Goal: Task Accomplishment & Management: Complete application form

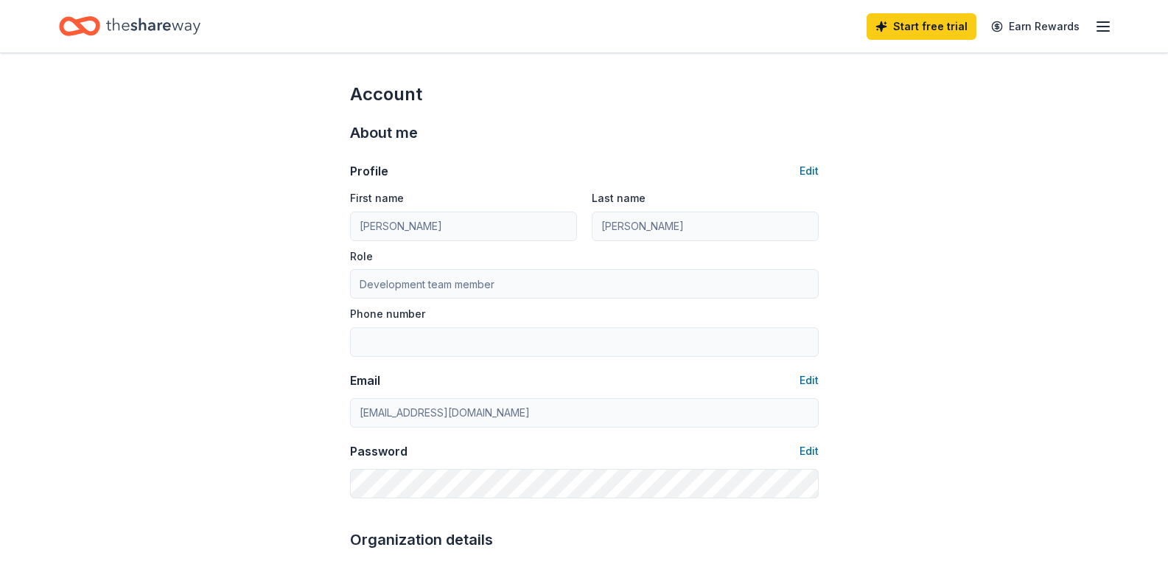
scroll to position [544, 0]
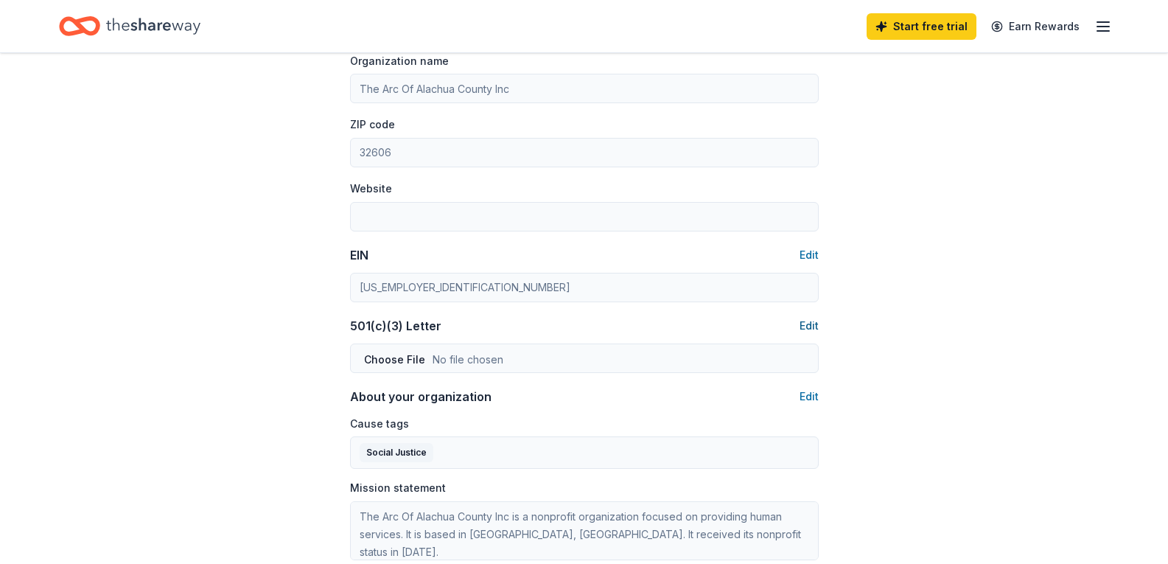
click at [810, 326] on button "Edit" at bounding box center [809, 326] width 19 height 18
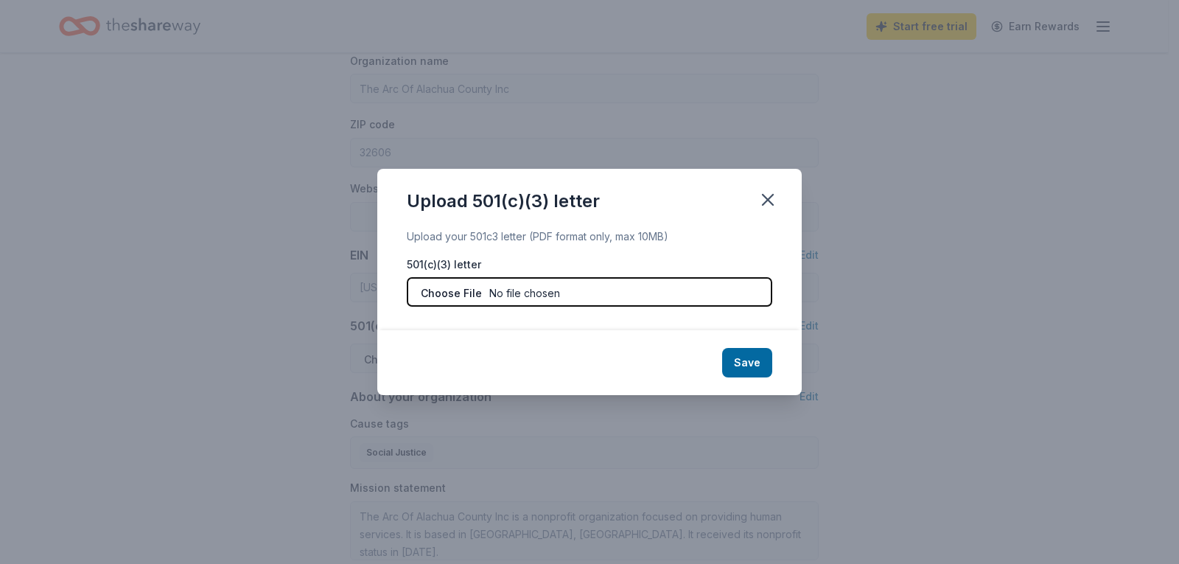
click at [459, 293] on input "file" at bounding box center [590, 291] width 366 height 29
type input "C:\fakepath\Arc Tax Exemption Certificate 12.31.23-12.31.28.pdf"
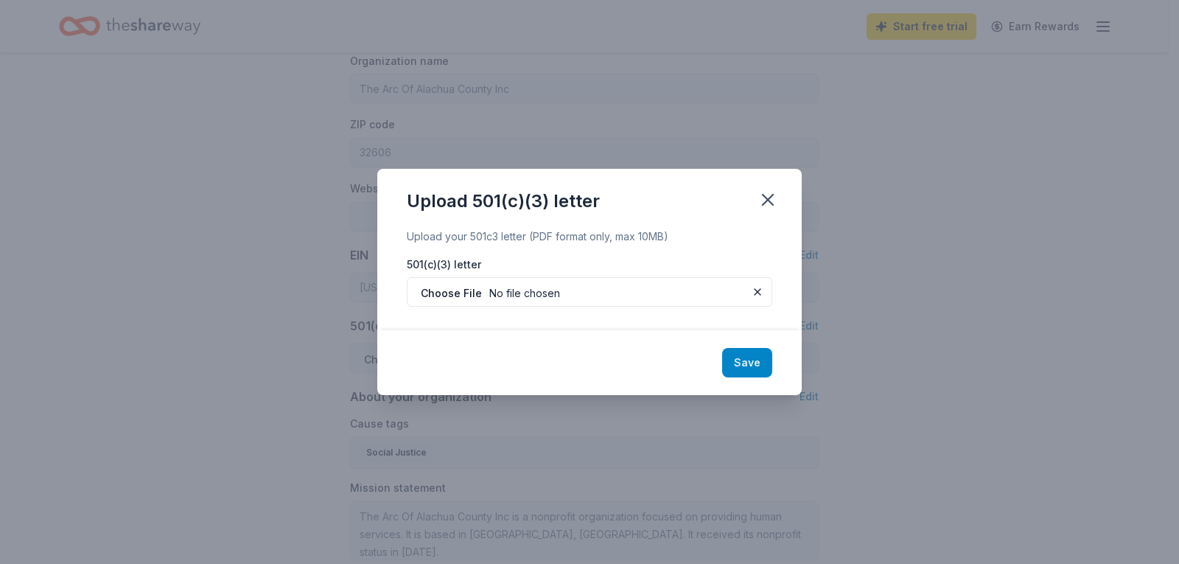
click at [741, 363] on button "Save" at bounding box center [747, 362] width 50 height 29
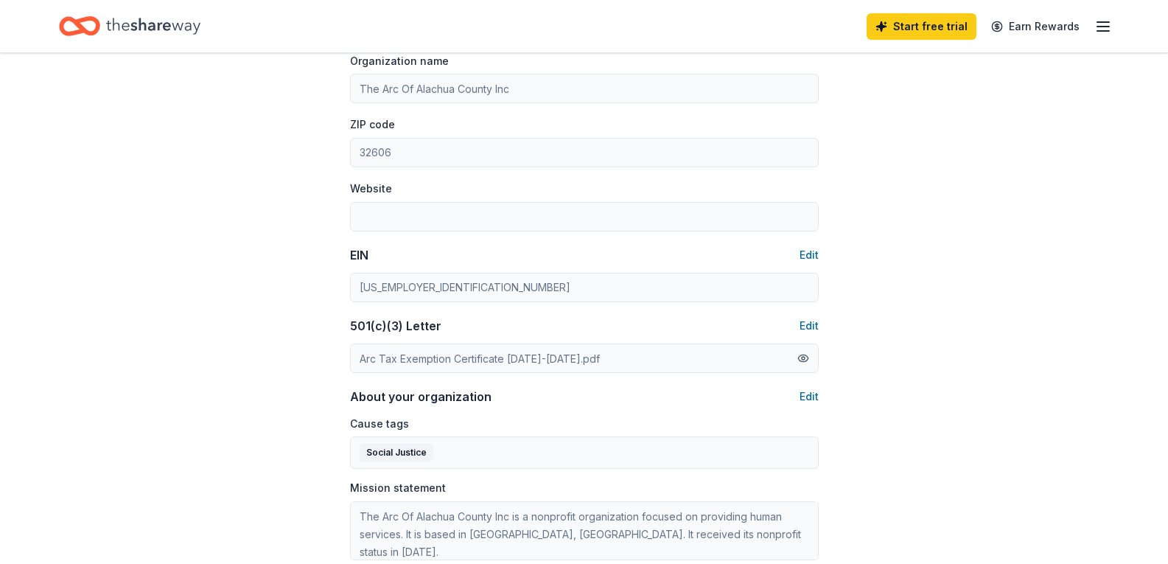
click at [799, 359] on button at bounding box center [804, 358] width 12 height 16
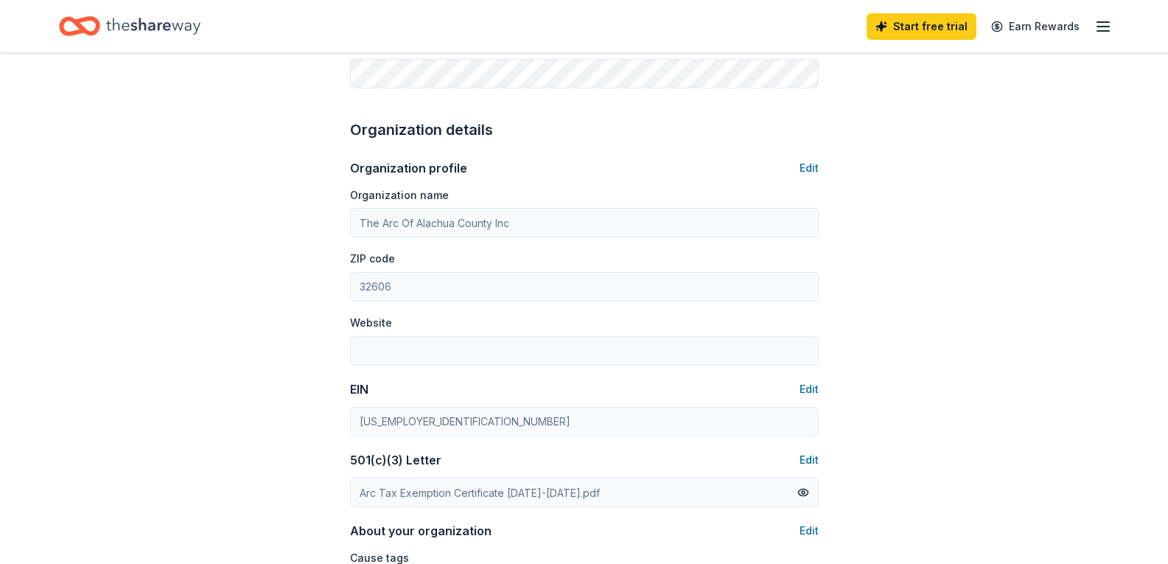
scroll to position [442, 0]
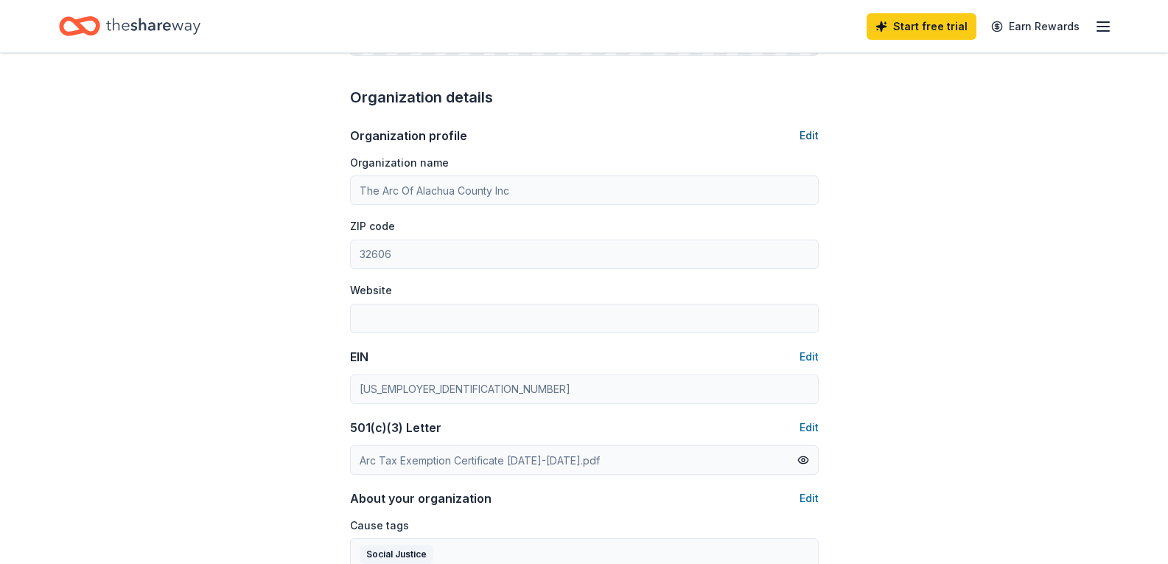
click at [814, 136] on button "Edit" at bounding box center [809, 136] width 19 height 18
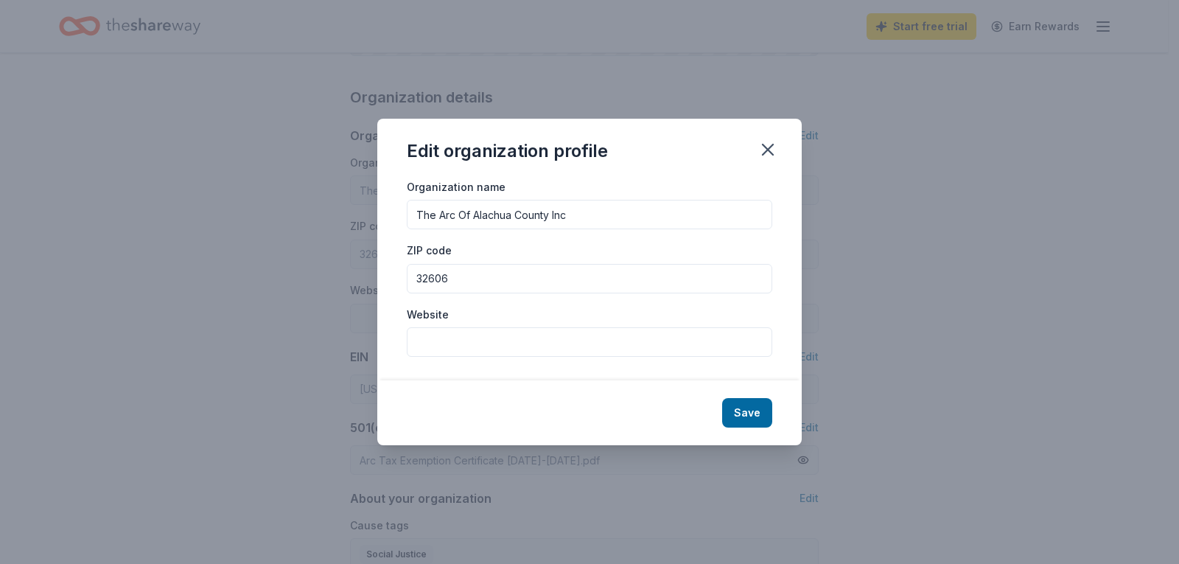
click at [475, 349] on input "Website" at bounding box center [590, 341] width 366 height 29
paste input "[URL][DOMAIN_NAME]"
type input "[URL][DOMAIN_NAME]"
click at [748, 410] on button "Save" at bounding box center [747, 412] width 50 height 29
type input "[URL][DOMAIN_NAME]"
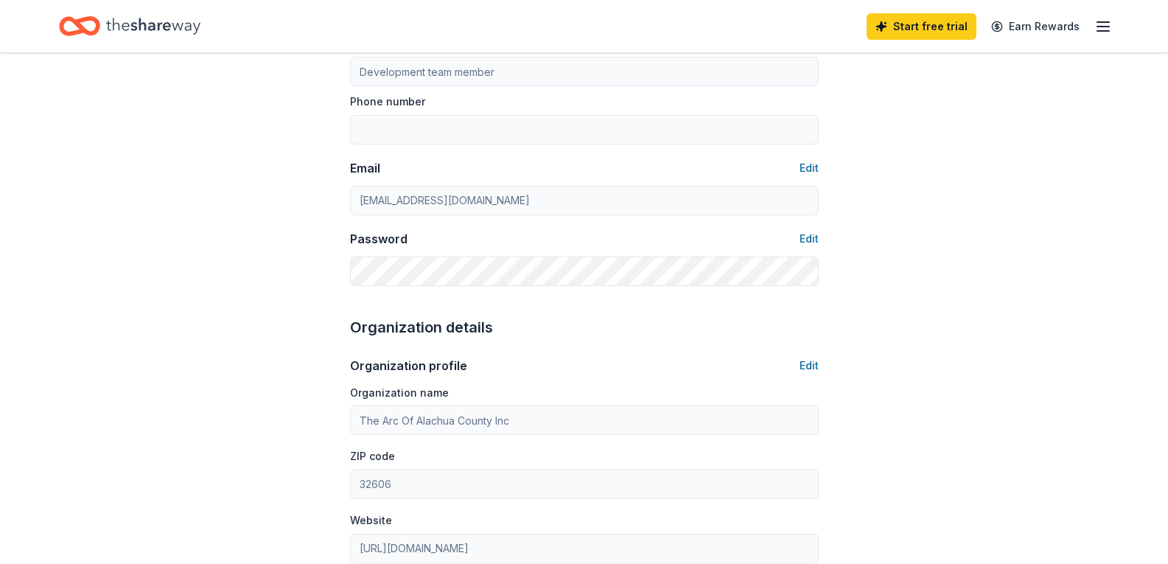
scroll to position [0, 0]
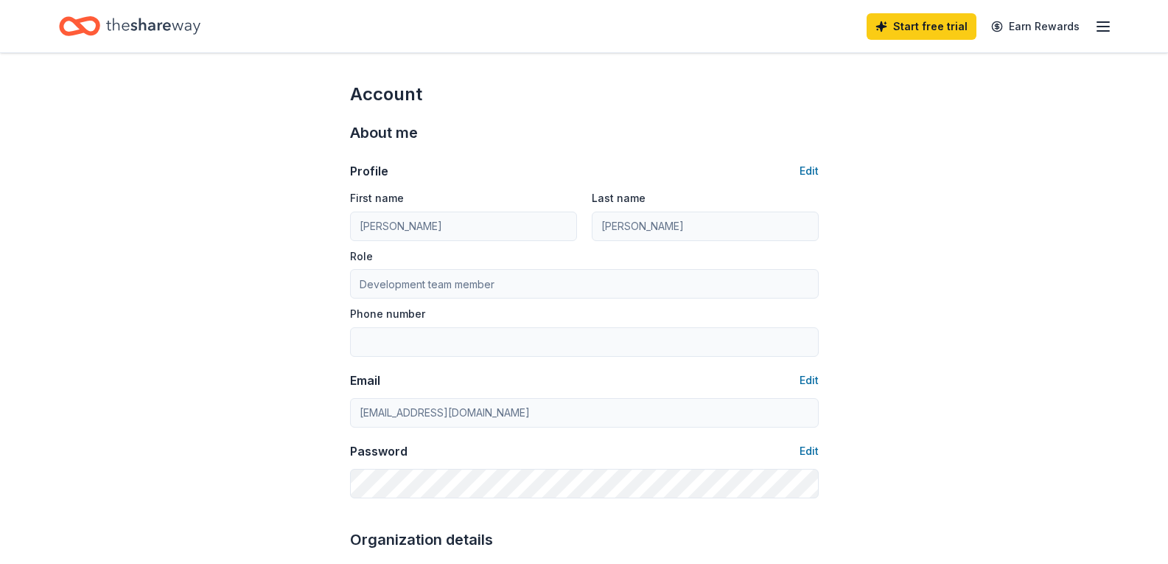
click at [1097, 33] on icon "button" at bounding box center [1104, 27] width 18 height 18
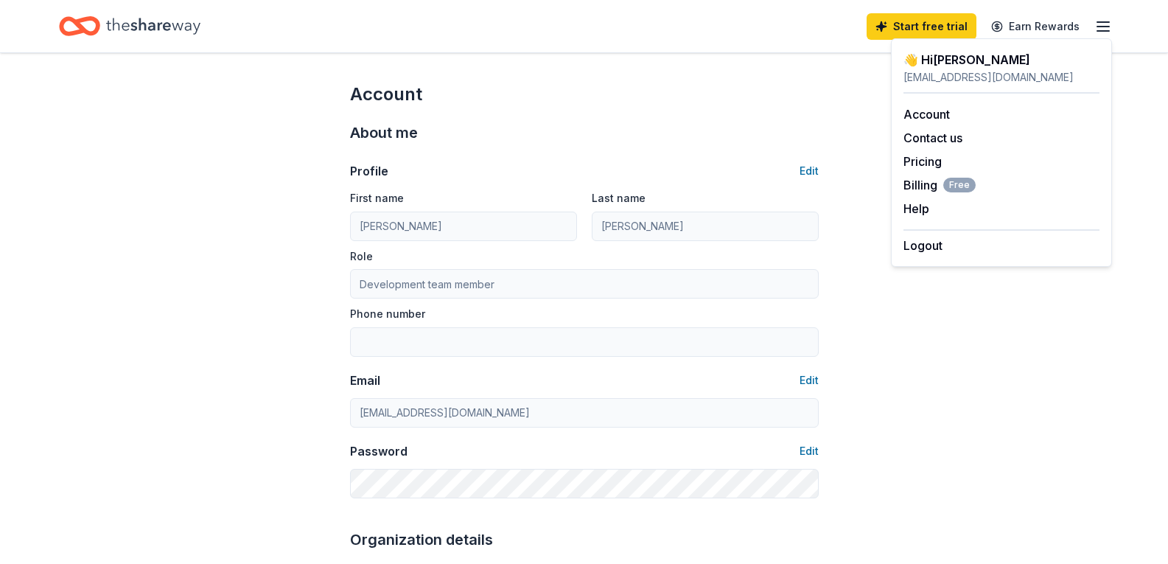
drag, startPoint x: 796, startPoint y: 112, endPoint x: 718, endPoint y: 103, distance: 78.6
click at [796, 112] on div "About me Profile Edit First name Cloretta Last name Daniels Role Development te…" at bounding box center [584, 309] width 469 height 407
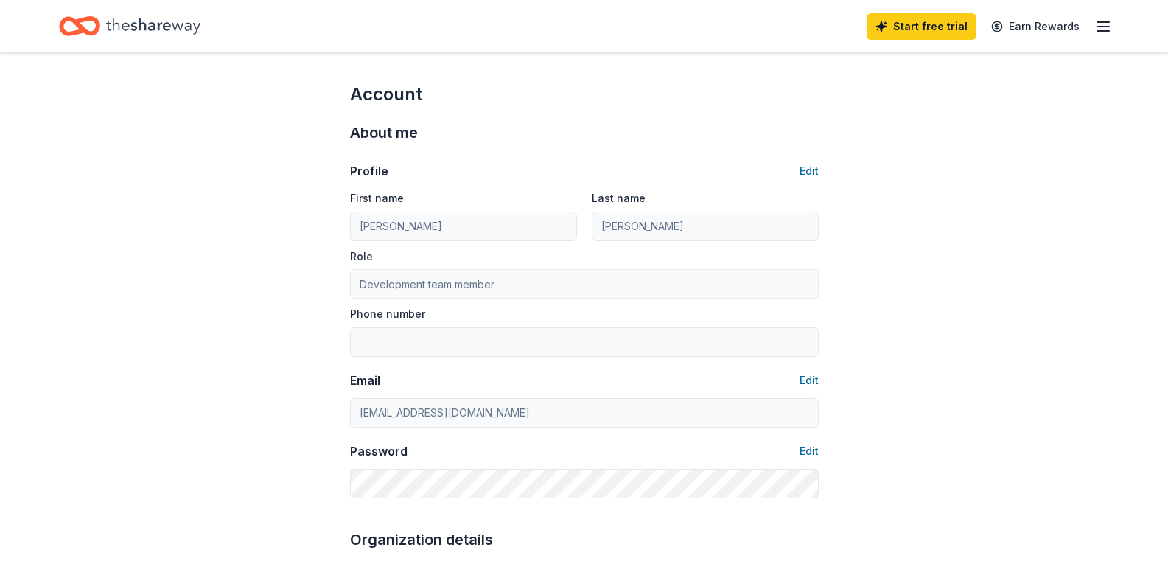
click at [189, 32] on icon "Home" at bounding box center [153, 26] width 94 height 30
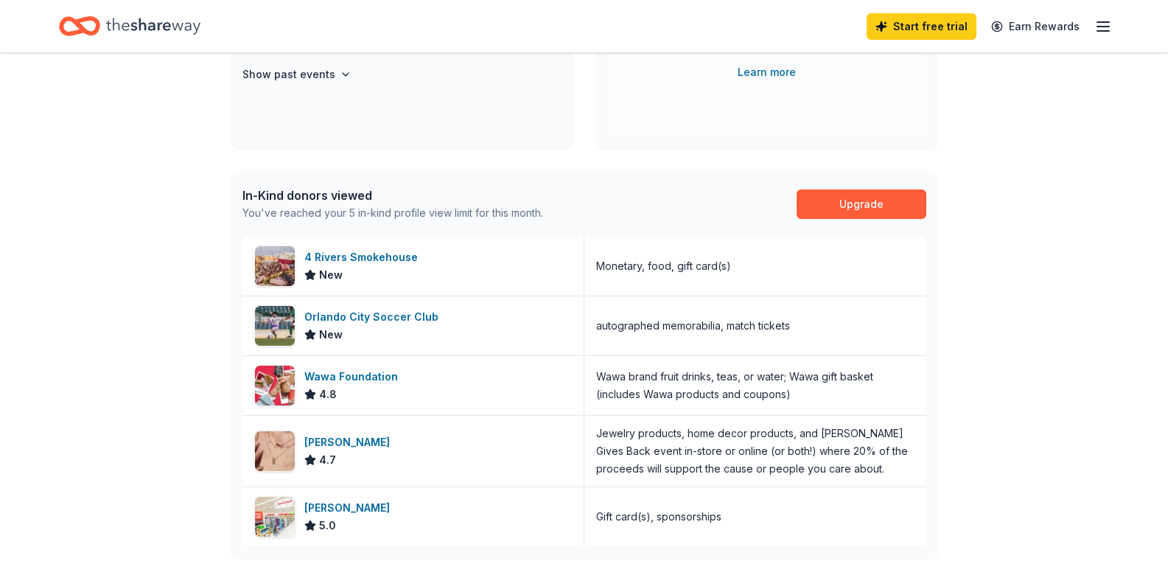
scroll to position [295, 0]
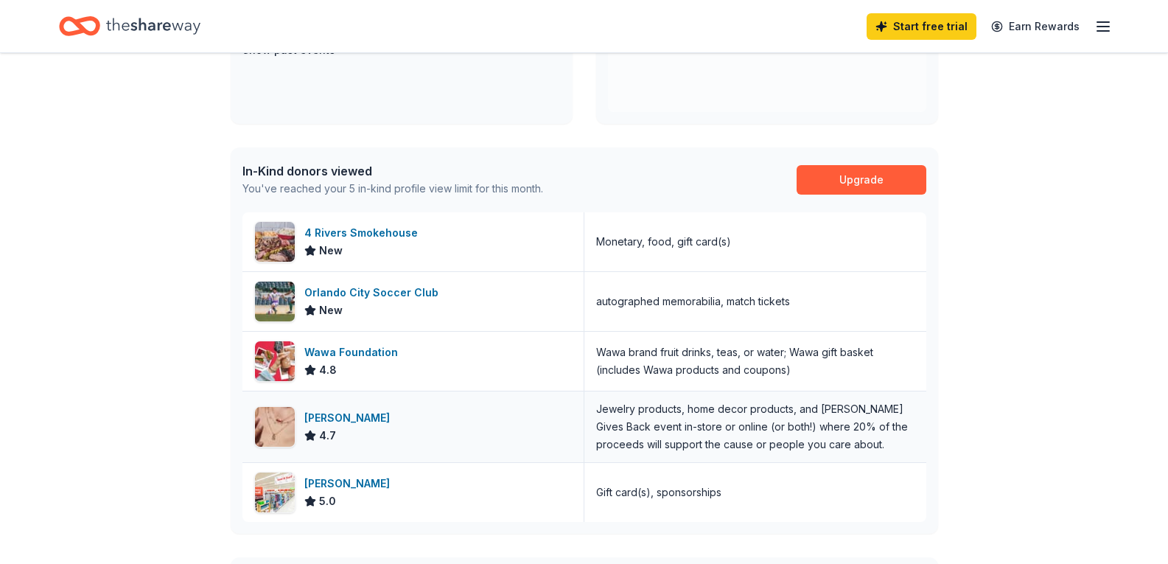
click at [347, 420] on div "[PERSON_NAME]" at bounding box center [349, 418] width 91 height 18
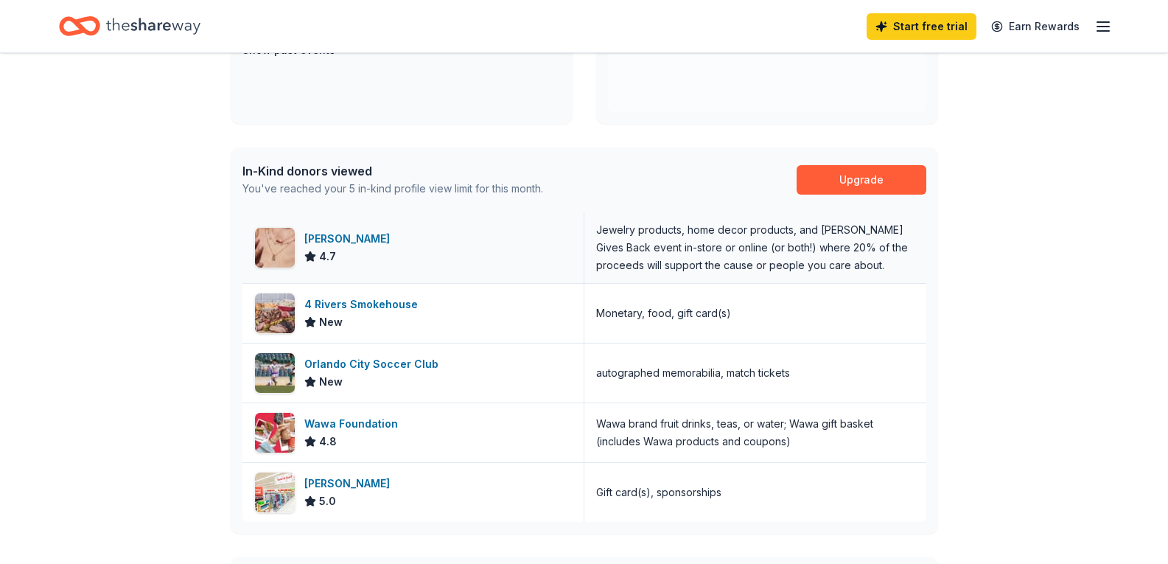
click at [458, 234] on div "Kendra Scott 4.7" at bounding box center [414, 247] width 342 height 71
click at [340, 307] on div "4 Rivers Smokehouse" at bounding box center [363, 305] width 119 height 18
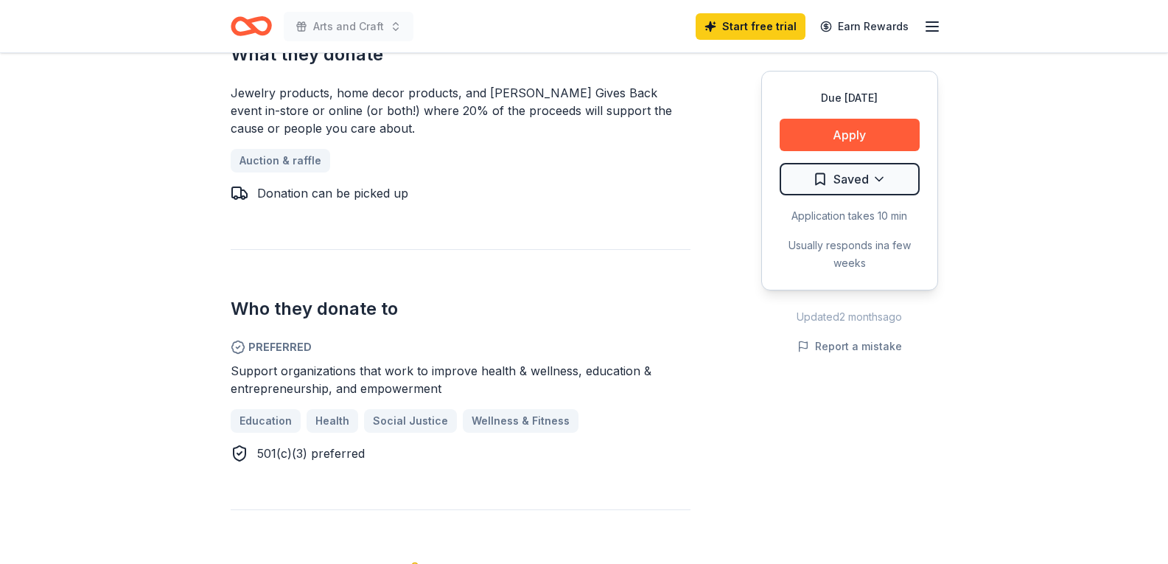
scroll to position [737, 0]
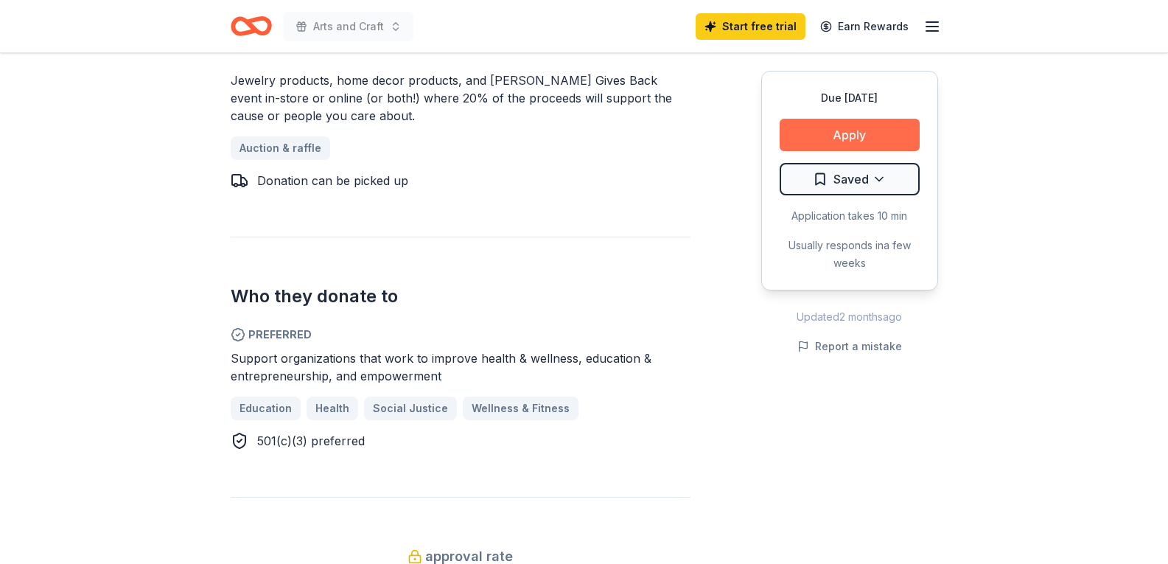
click at [872, 134] on button "Apply" at bounding box center [850, 135] width 140 height 32
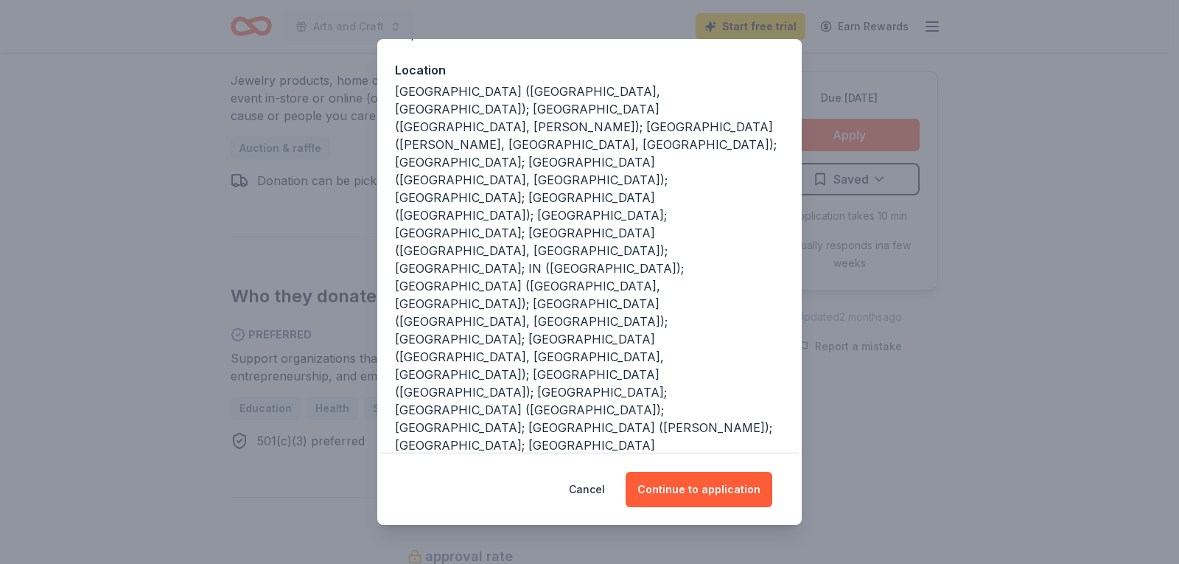
scroll to position [158, 0]
click at [697, 486] on button "Continue to application" at bounding box center [699, 489] width 147 height 35
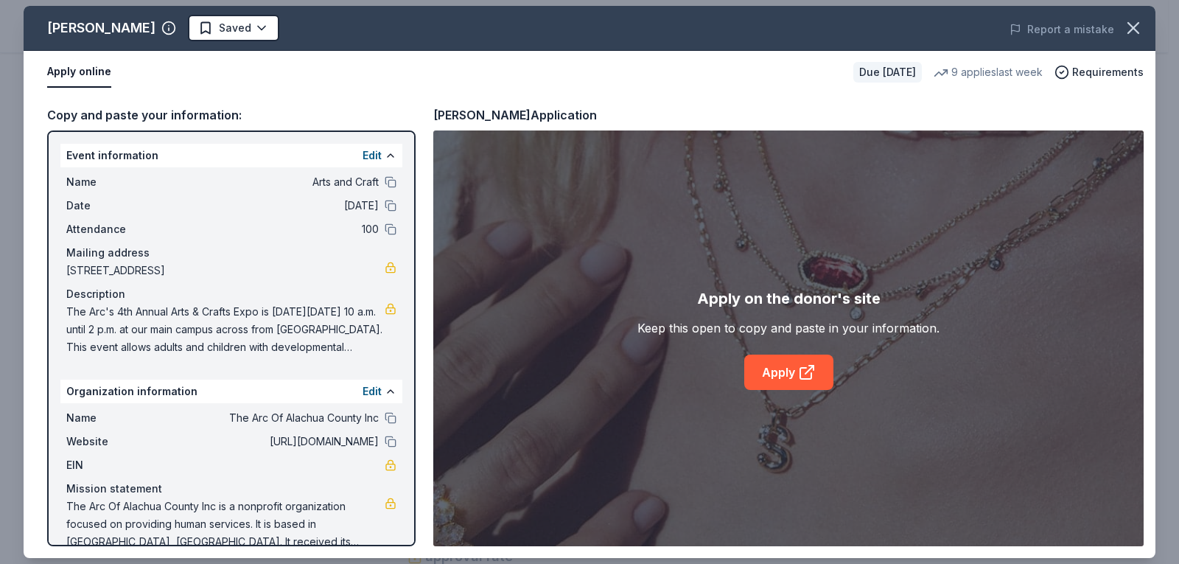
click at [313, 349] on span "The Arc's 4th Annual Arts & Crafts Expo is [DATE][DATE] 10 a.m. until 2 p.m. at…" at bounding box center [225, 329] width 318 height 53
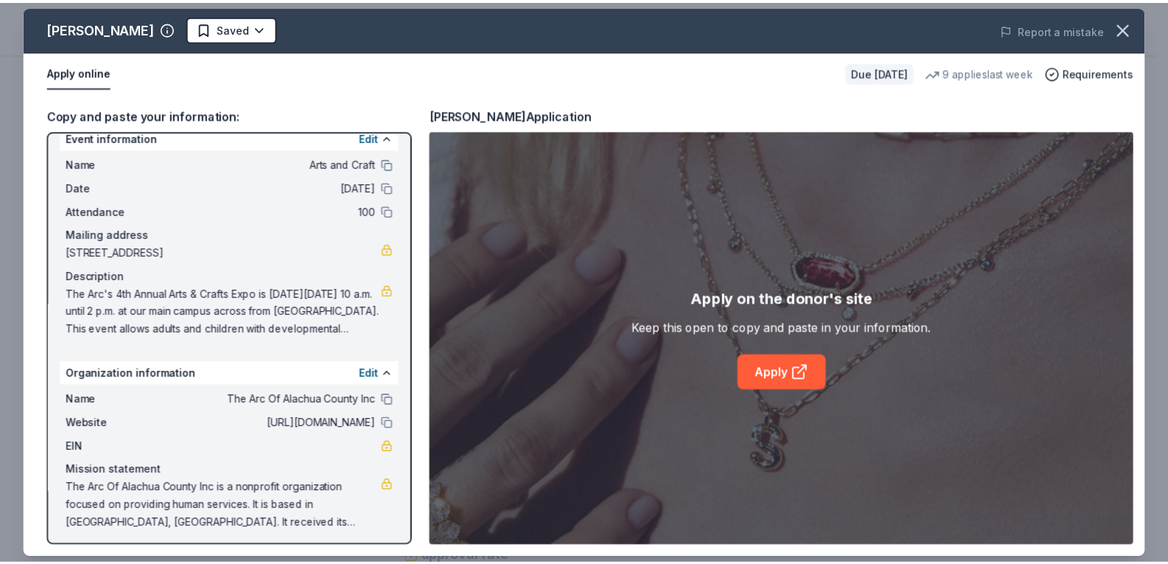
scroll to position [24, 0]
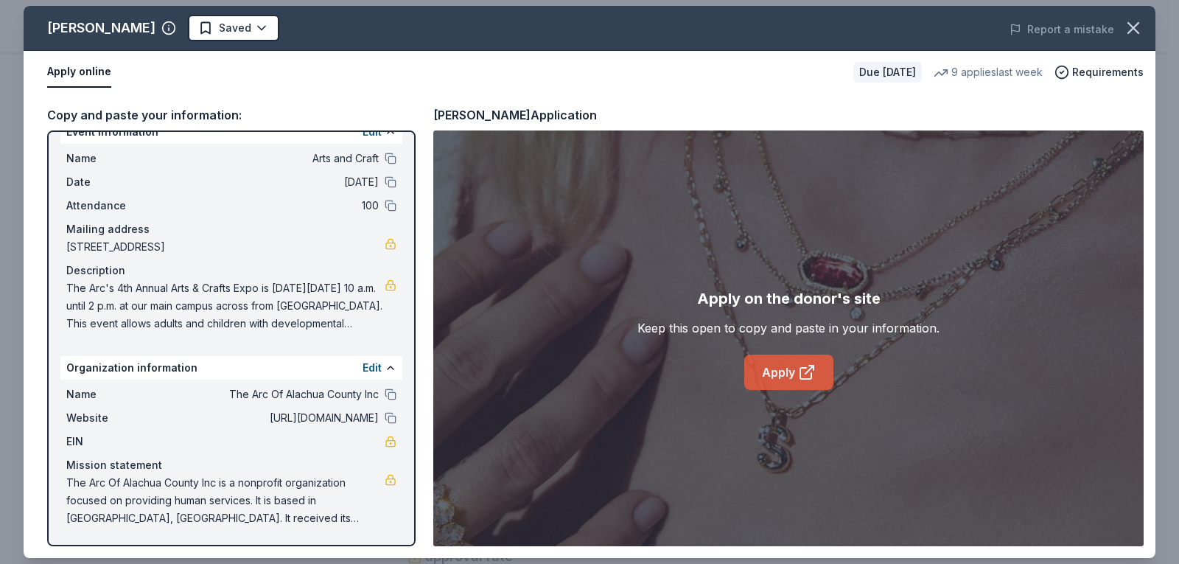
click at [792, 375] on link "Apply" at bounding box center [788, 372] width 89 height 35
click at [1135, 29] on icon "button" at bounding box center [1133, 28] width 10 height 10
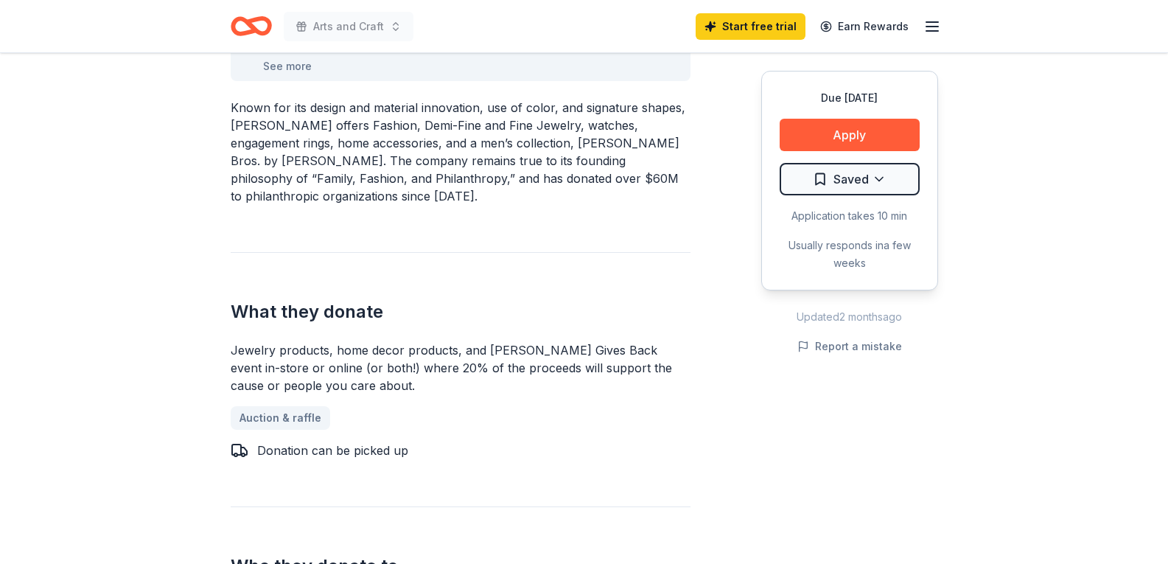
scroll to position [463, 0]
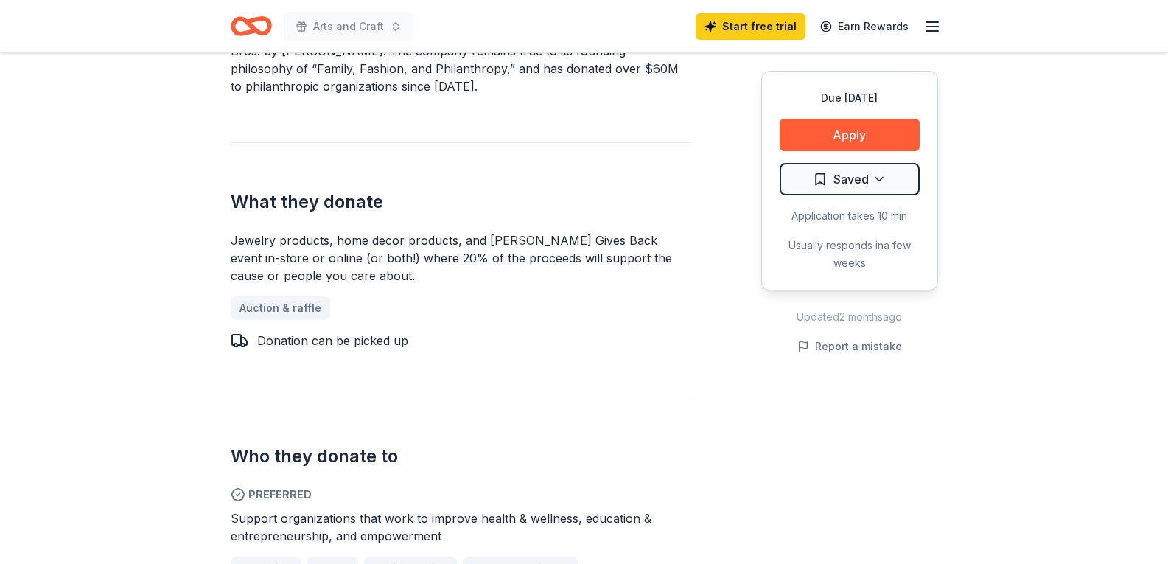
scroll to position [590, 0]
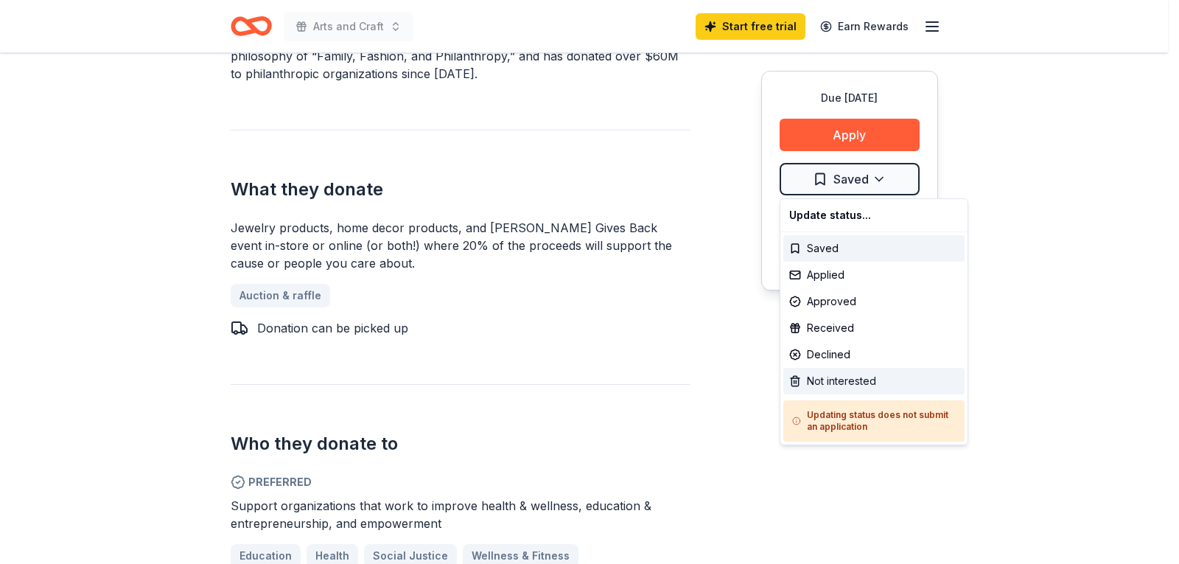
click at [873, 377] on div "Not interested" at bounding box center [874, 381] width 181 height 27
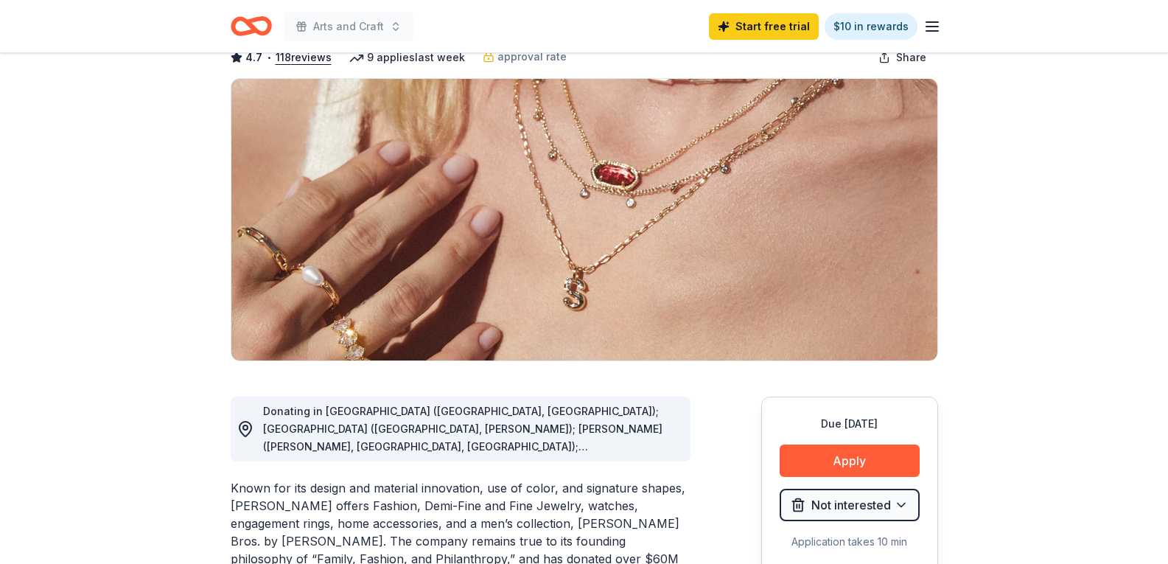
scroll to position [0, 0]
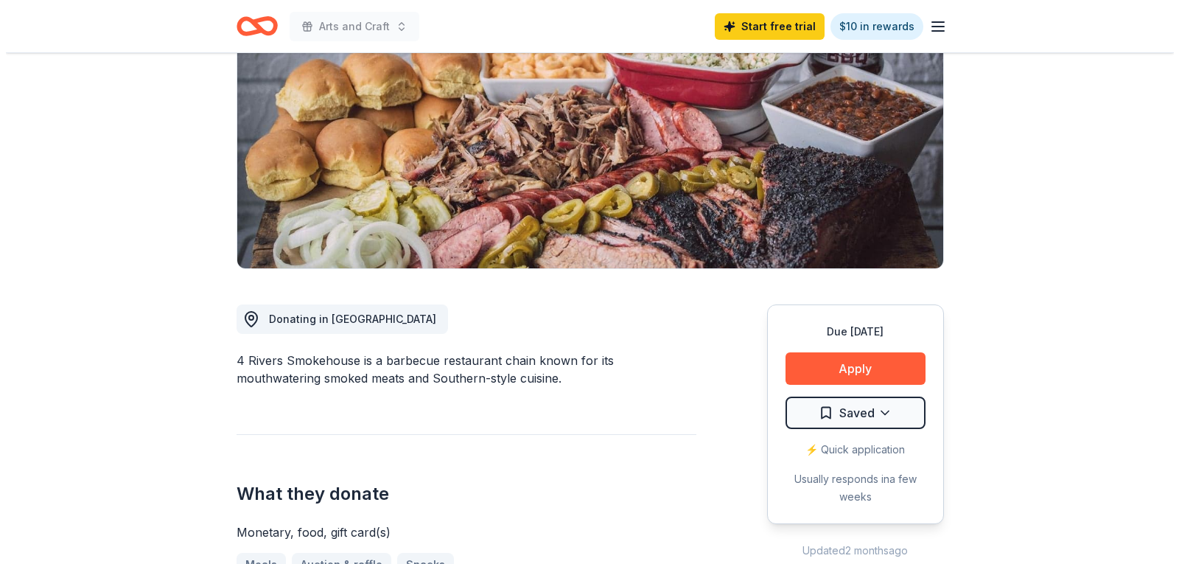
scroll to position [221, 0]
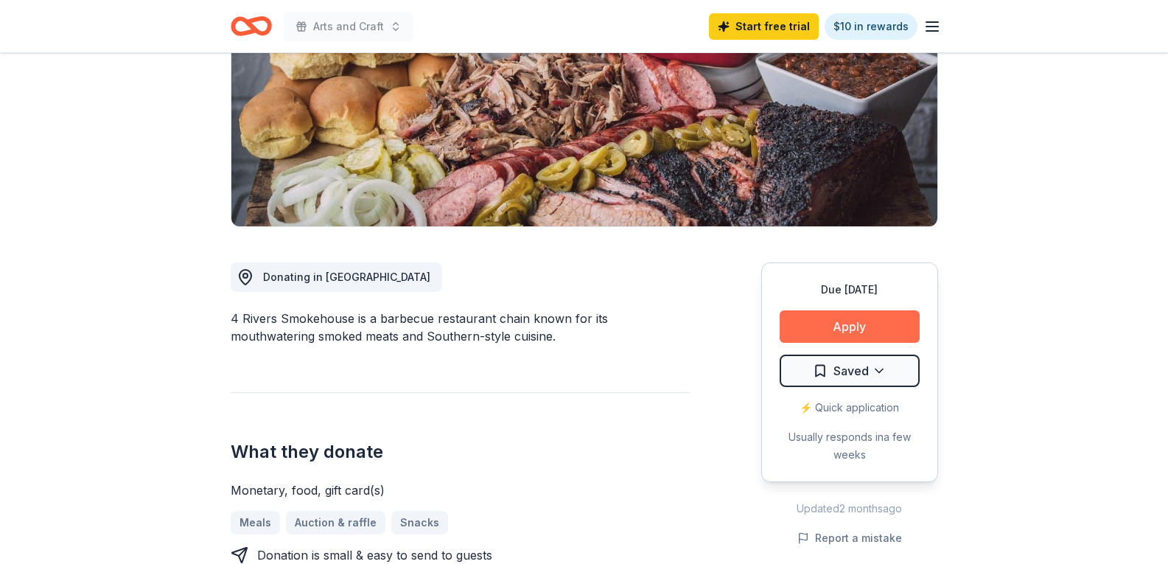
click at [862, 326] on button "Apply" at bounding box center [850, 326] width 140 height 32
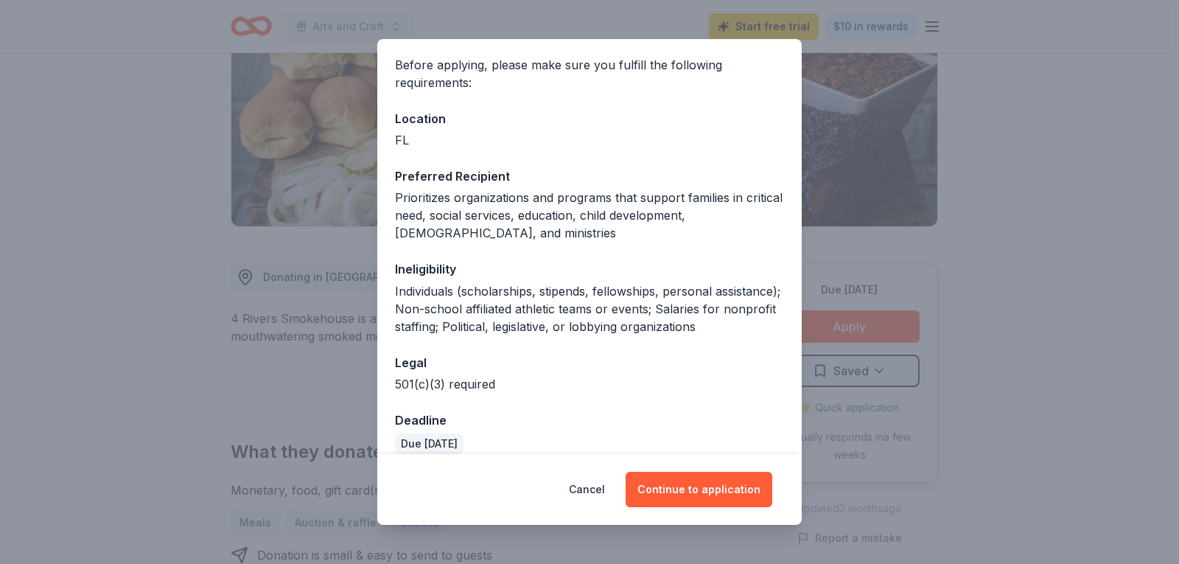
scroll to position [125, 0]
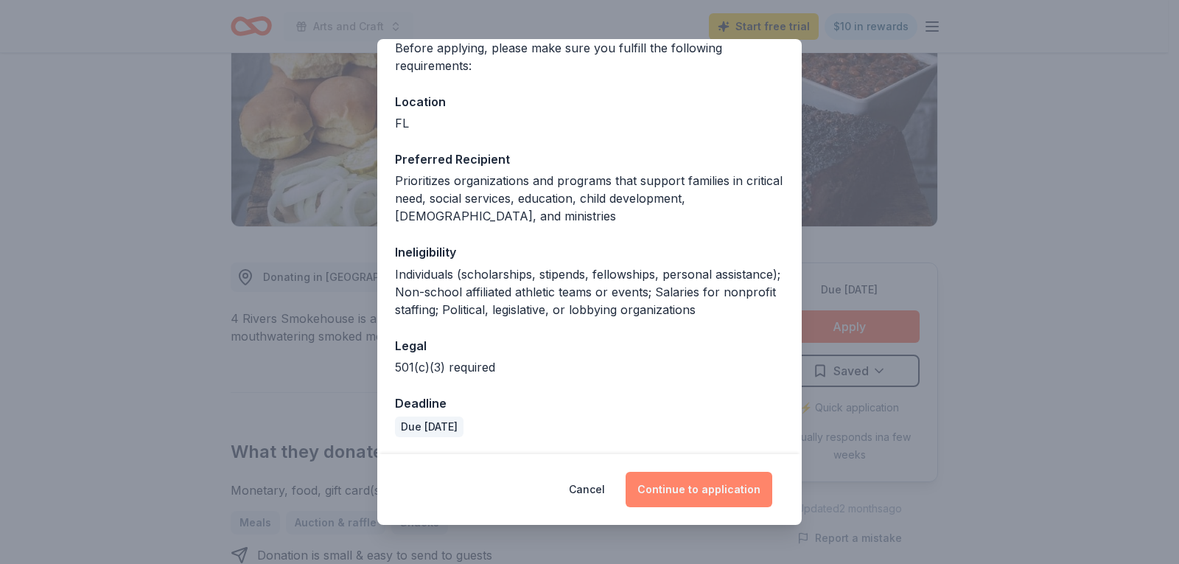
click at [702, 485] on button "Continue to application" at bounding box center [699, 489] width 147 height 35
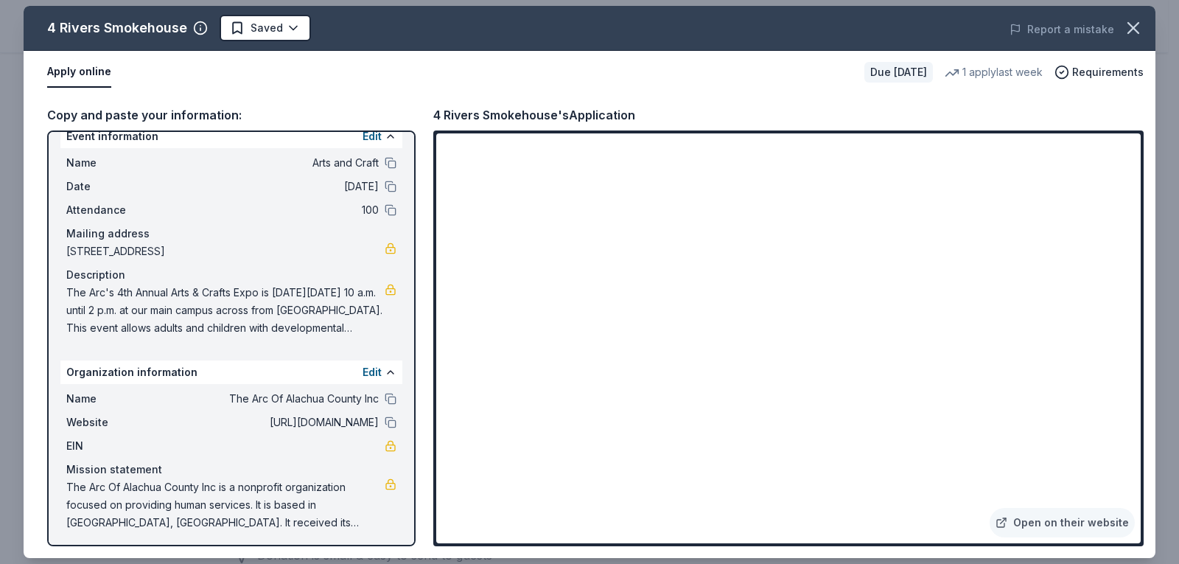
scroll to position [24, 0]
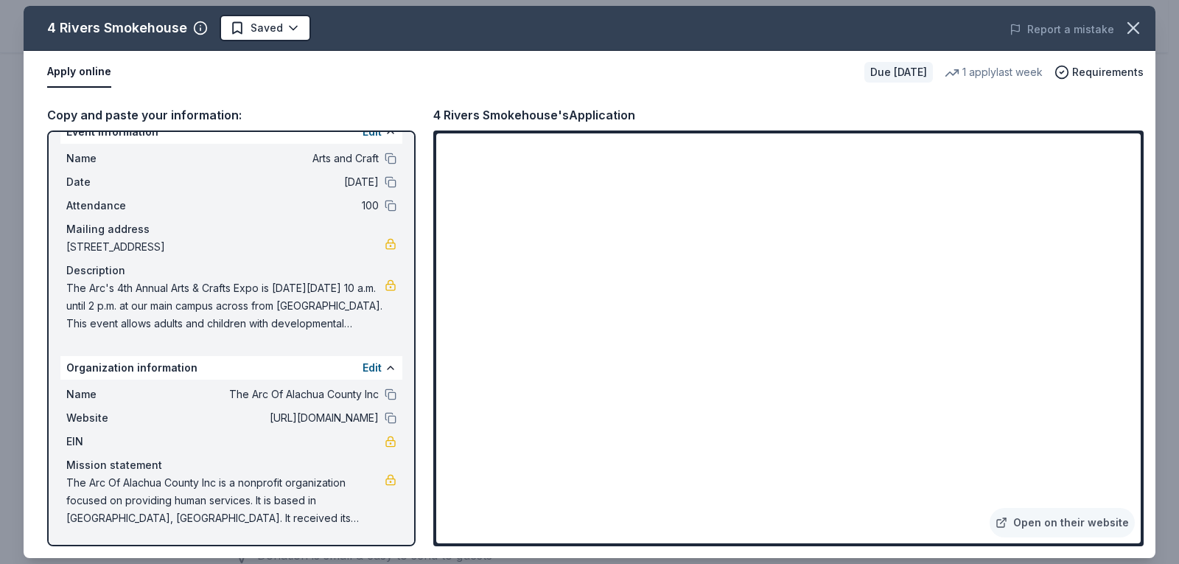
drag, startPoint x: 329, startPoint y: 520, endPoint x: 305, endPoint y: 514, distance: 24.9
click at [305, 514] on span "The Arc Of Alachua County Inc is a nonprofit organization focused on providing …" at bounding box center [225, 500] width 318 height 53
click at [385, 422] on button at bounding box center [391, 418] width 12 height 12
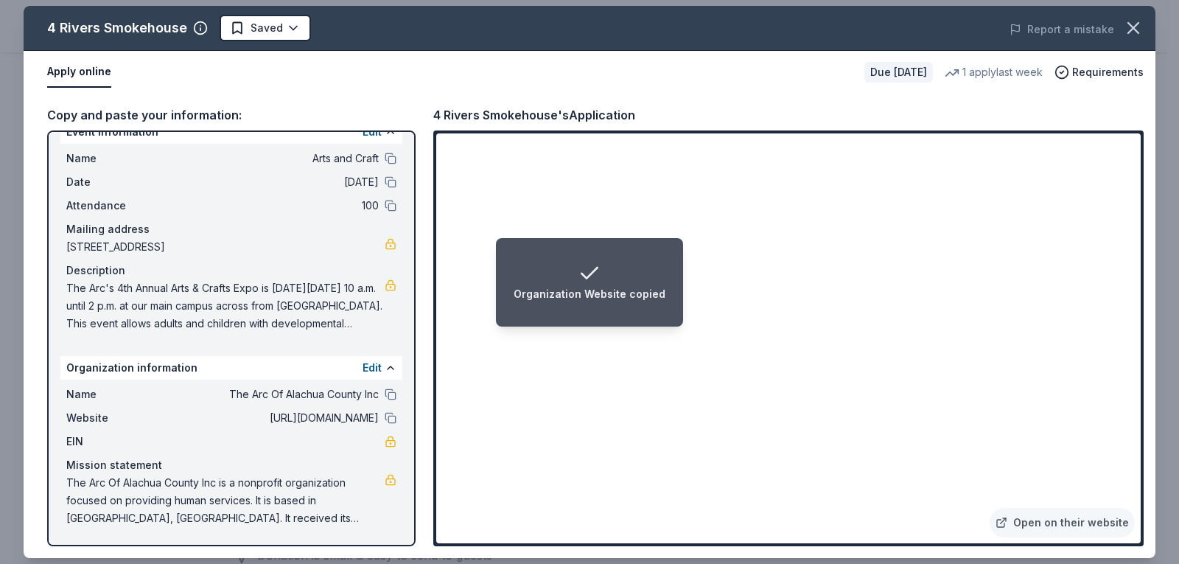
scroll to position [0, 0]
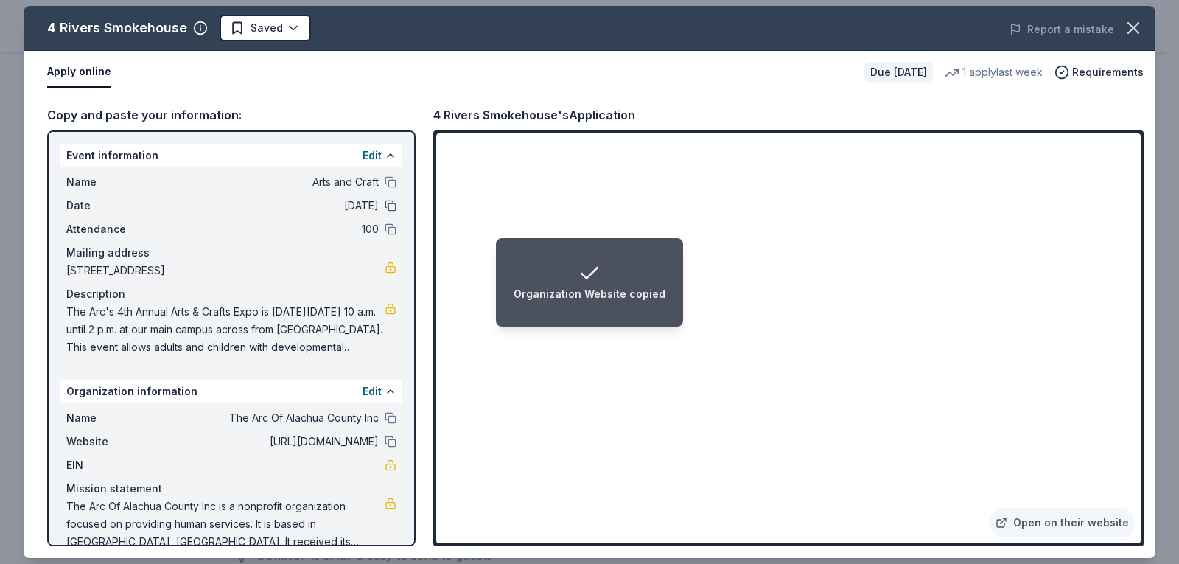
click at [385, 205] on button at bounding box center [391, 206] width 12 height 12
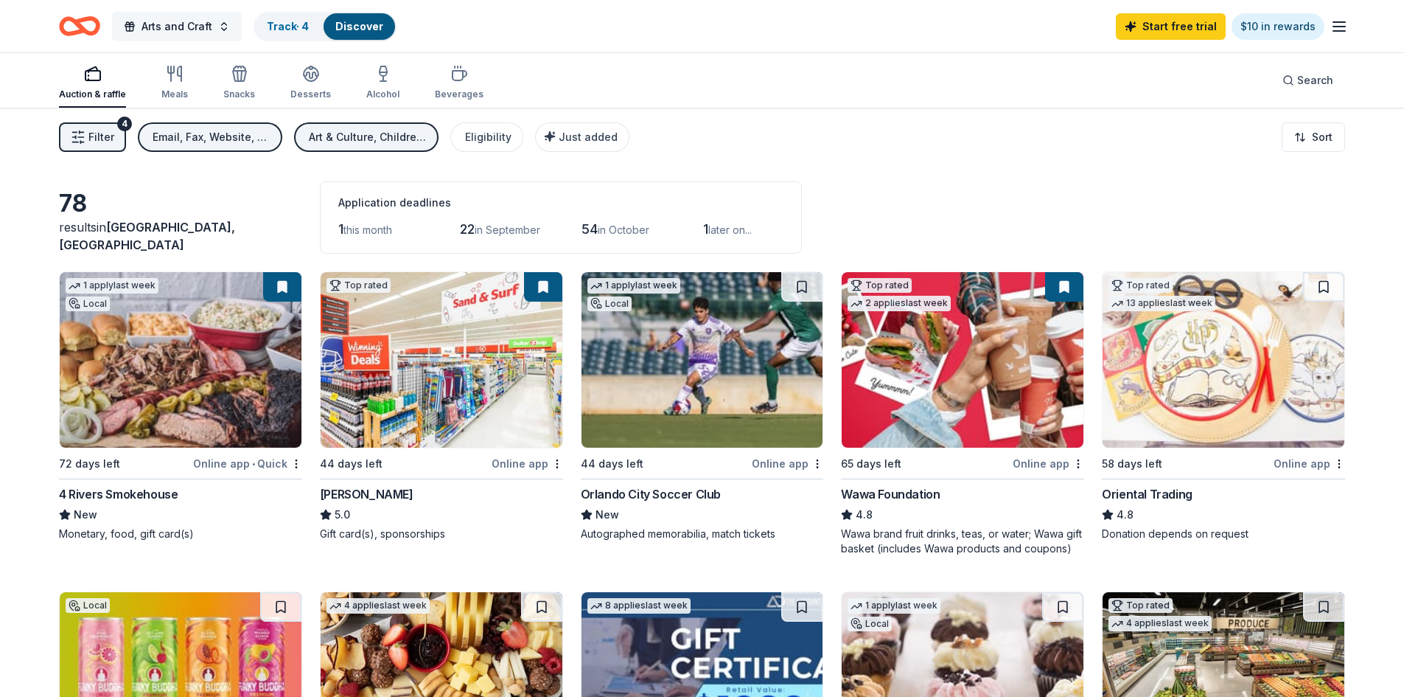
click at [158, 34] on span "Arts and Craft" at bounding box center [177, 27] width 71 height 18
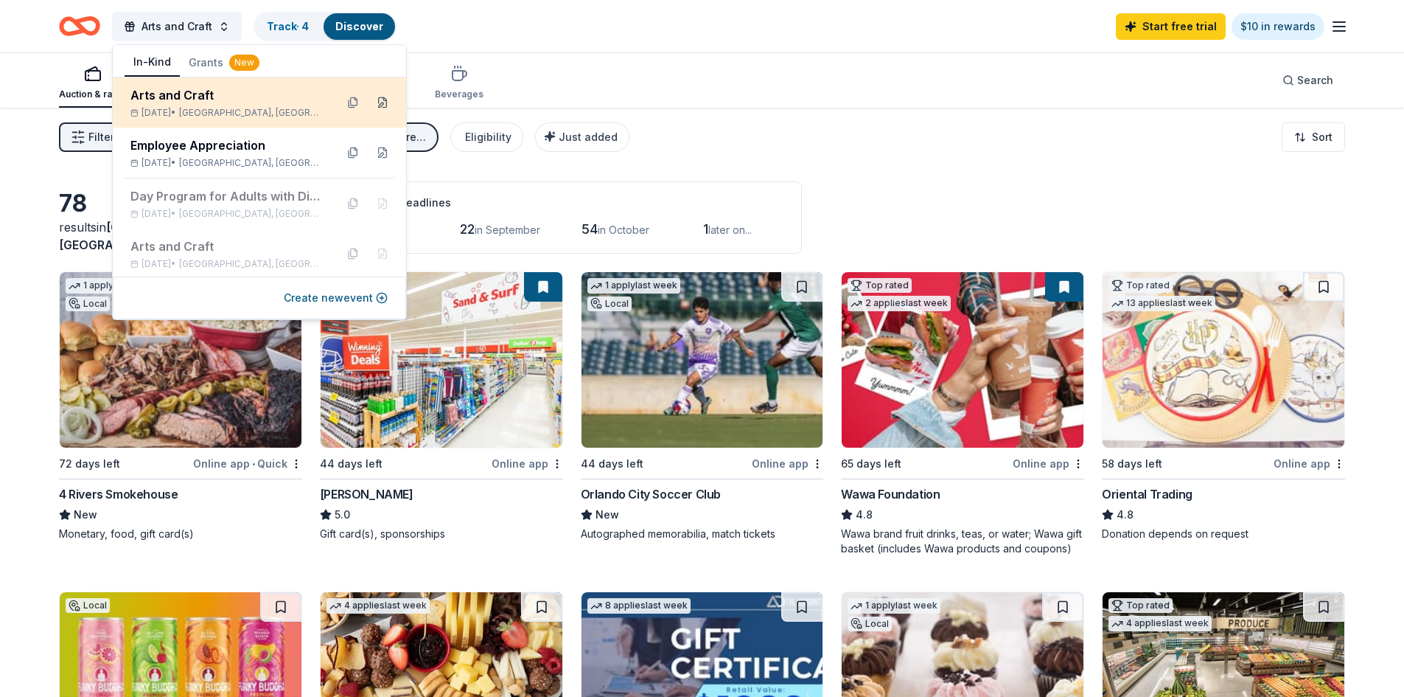
click at [371, 104] on button at bounding box center [383, 103] width 24 height 24
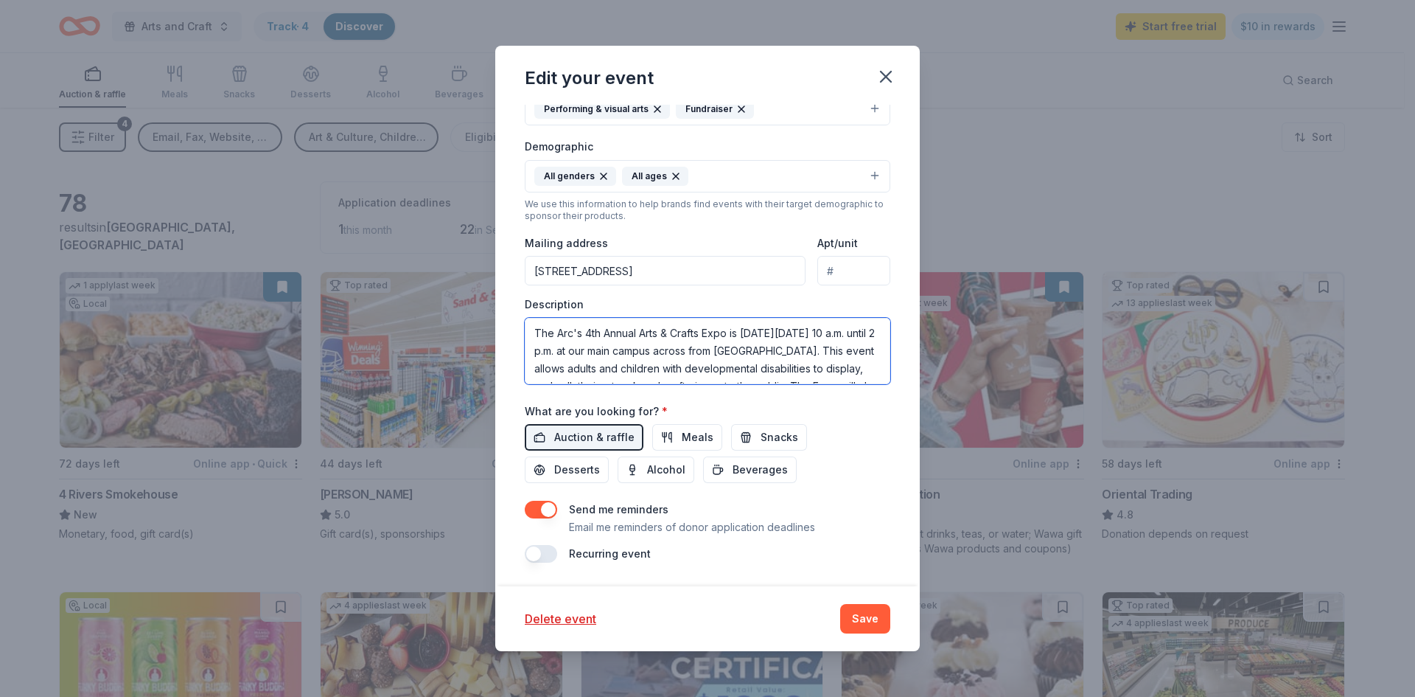
drag, startPoint x: 609, startPoint y: 369, endPoint x: 532, endPoint y: 322, distance: 90.0
click at [532, 322] on textarea "The Arc's 4th Annual Arts & Crafts Expo is on Saturday, November 8, 2025 from 1…" at bounding box center [708, 351] width 366 height 66
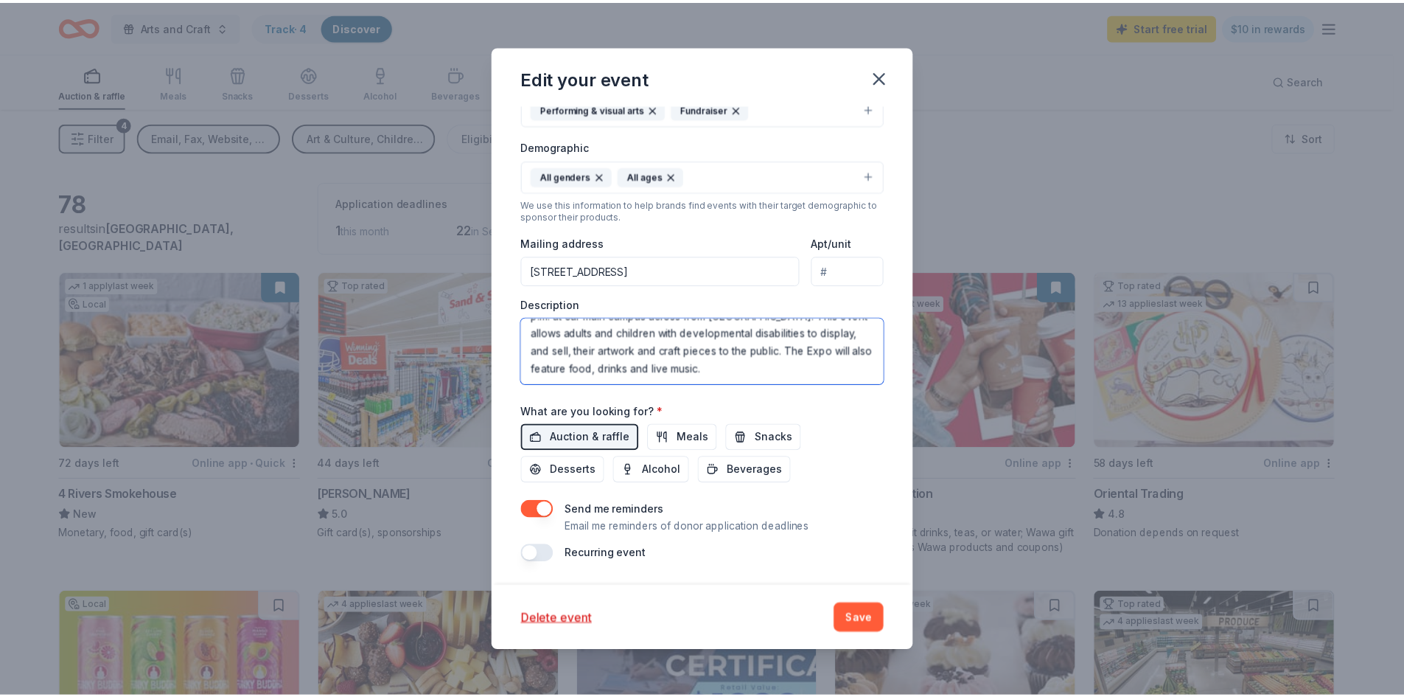
scroll to position [53, 0]
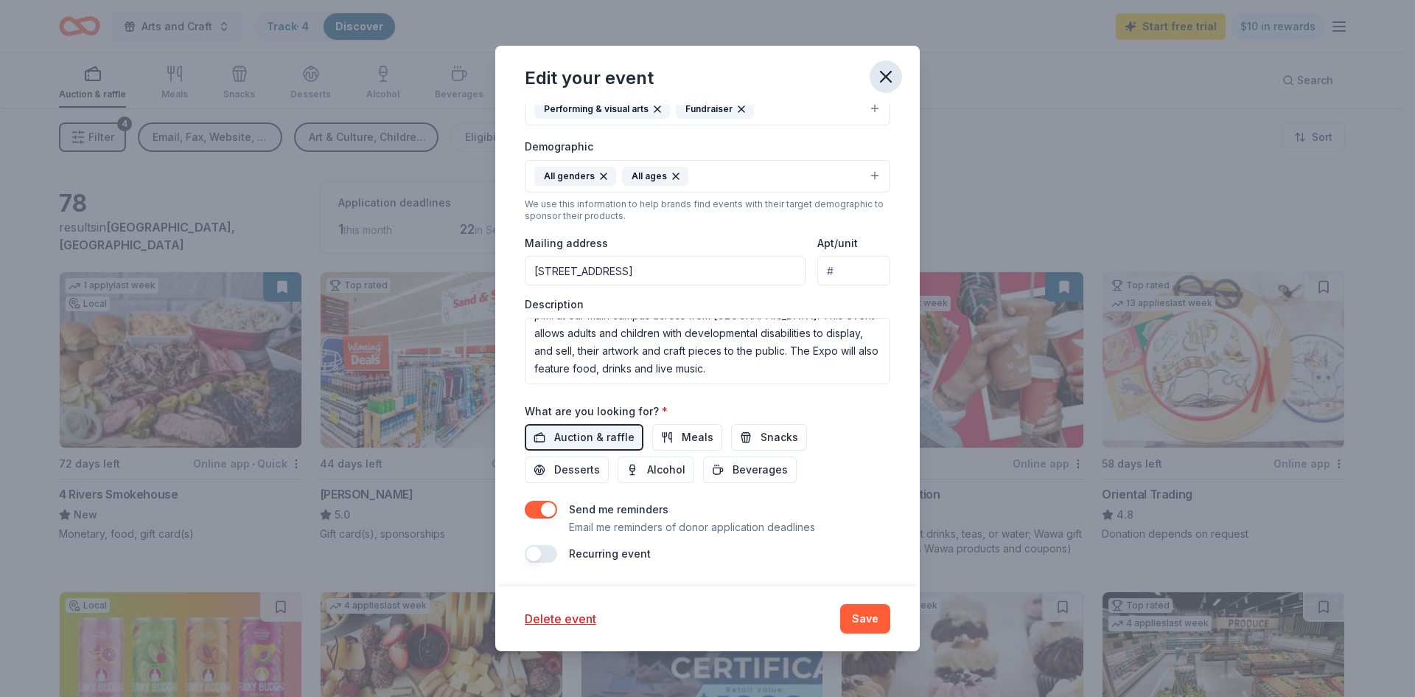
click at [890, 74] on icon "button" at bounding box center [886, 76] width 10 height 10
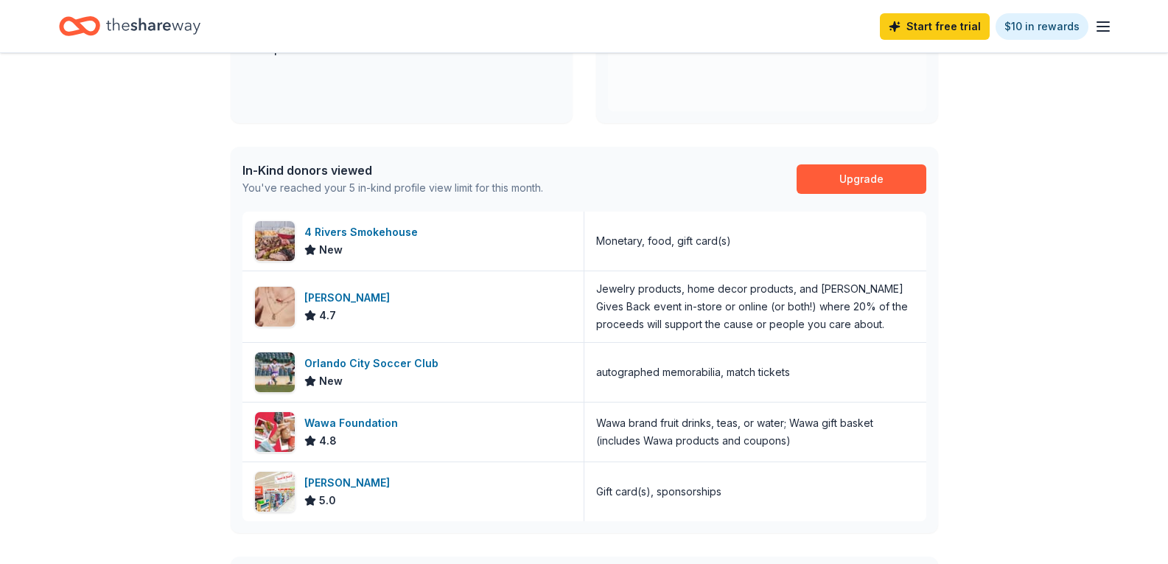
scroll to position [367, 0]
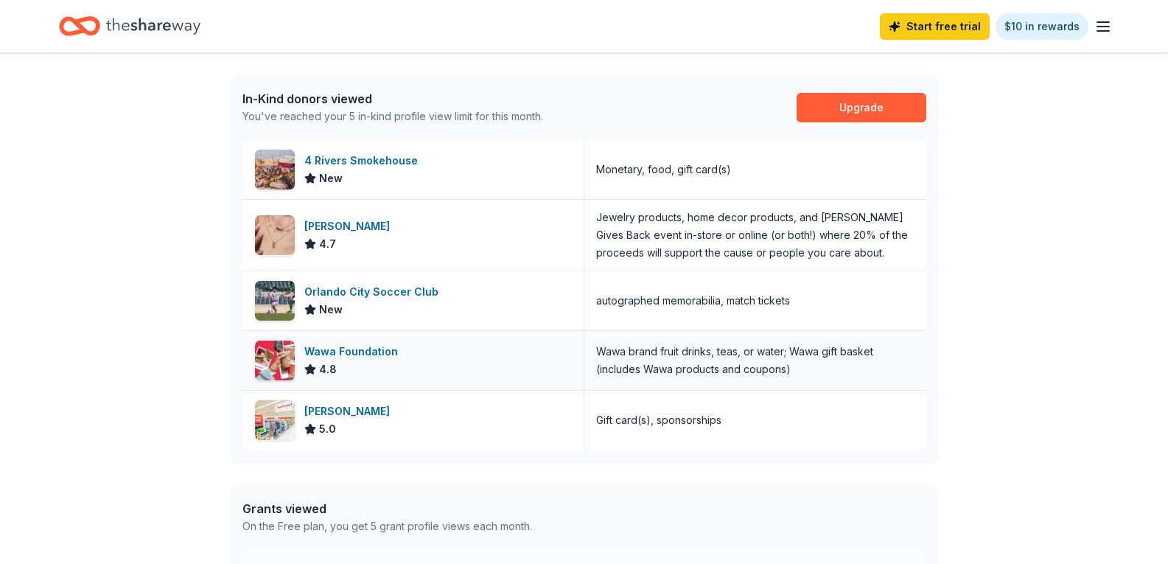
click at [364, 348] on div "Wawa Foundation" at bounding box center [354, 352] width 100 height 18
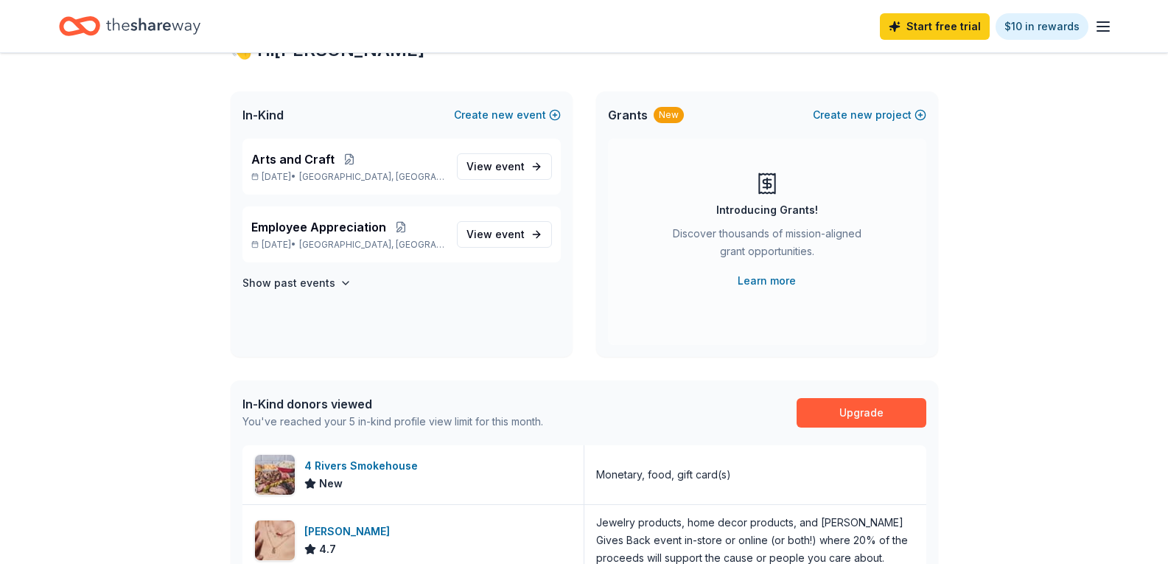
scroll to position [0, 0]
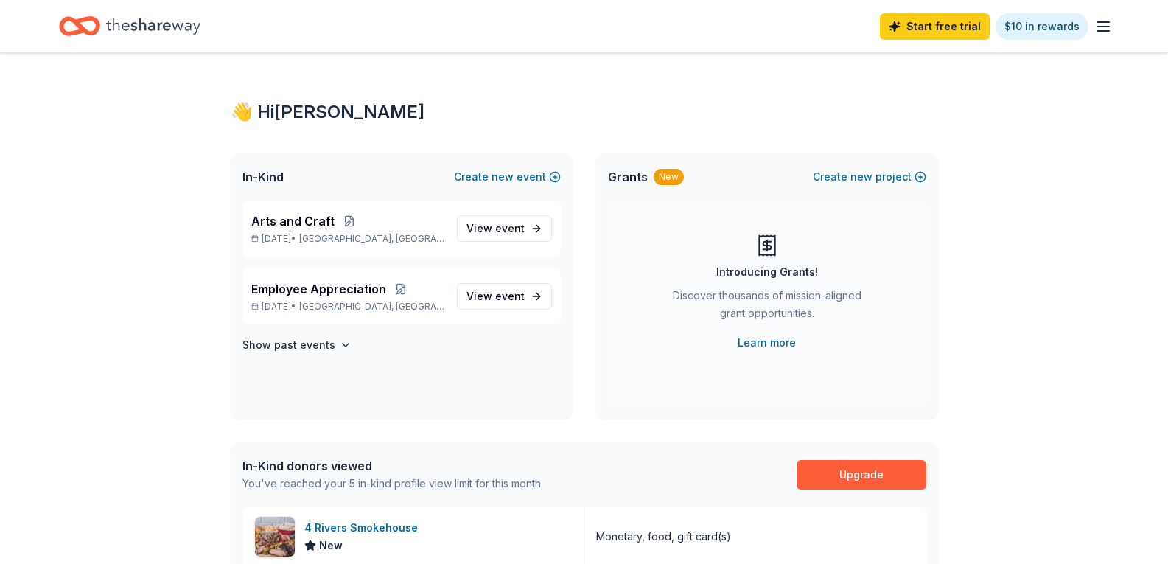
click at [1102, 22] on line "button" at bounding box center [1104, 22] width 12 height 0
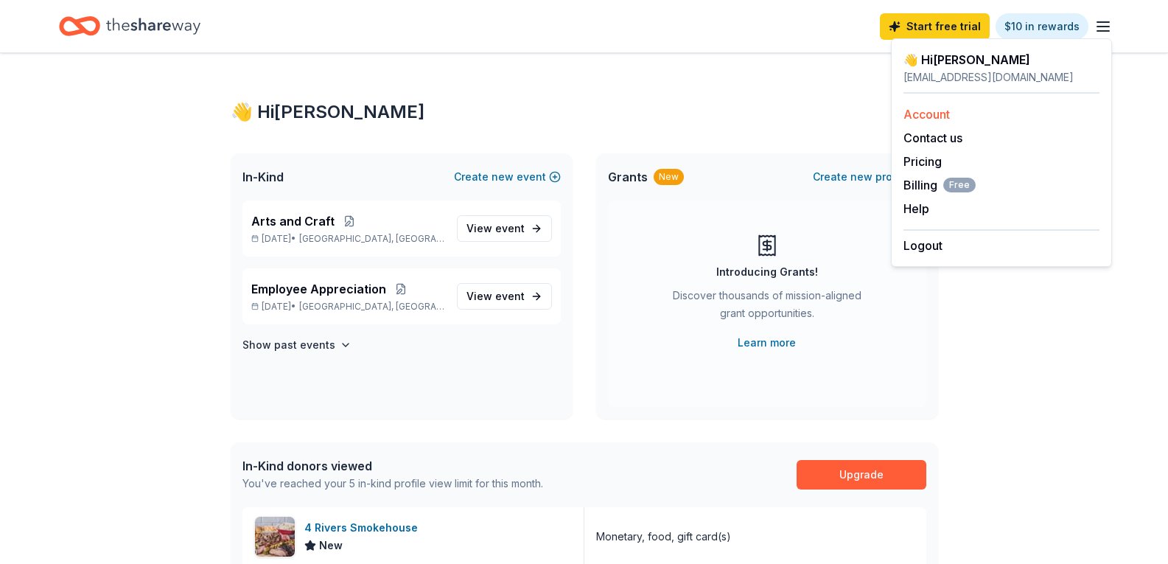
click at [929, 115] on link "Account" at bounding box center [927, 114] width 46 height 15
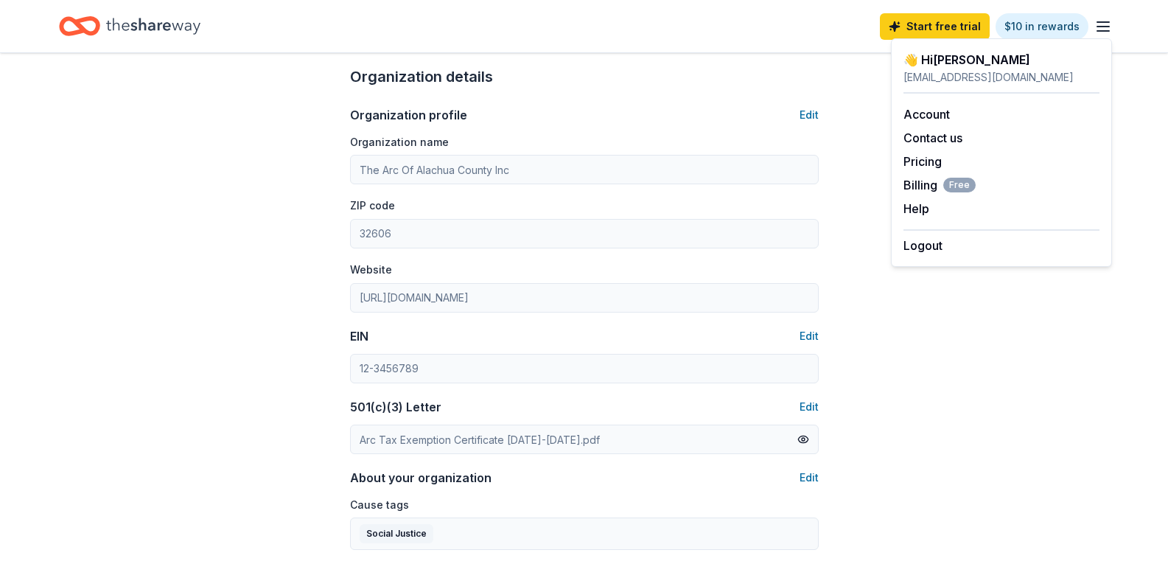
scroll to position [516, 0]
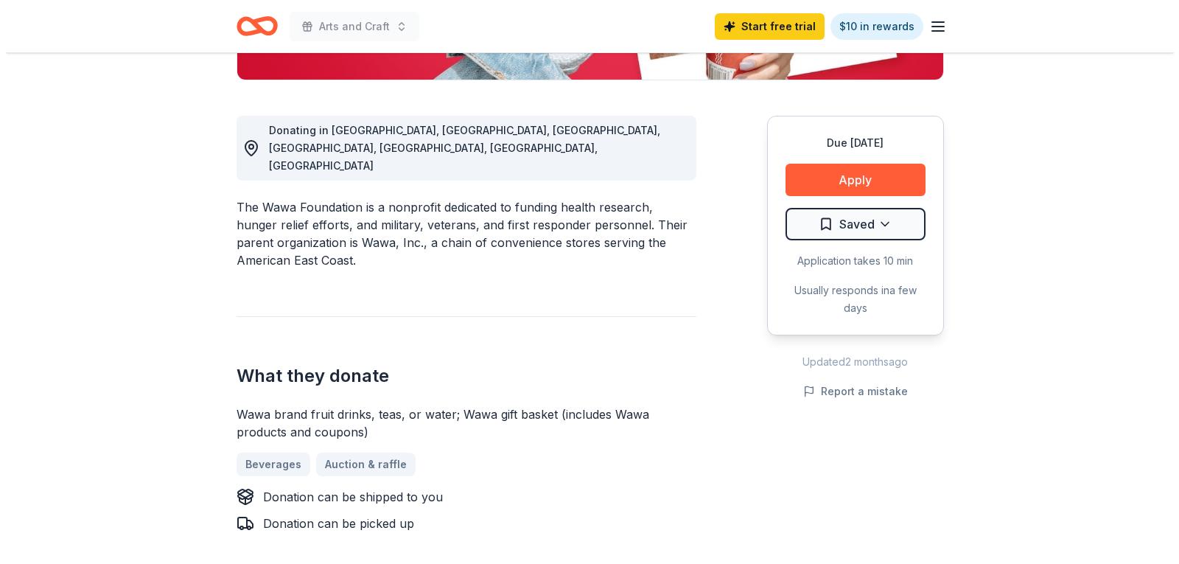
scroll to position [369, 0]
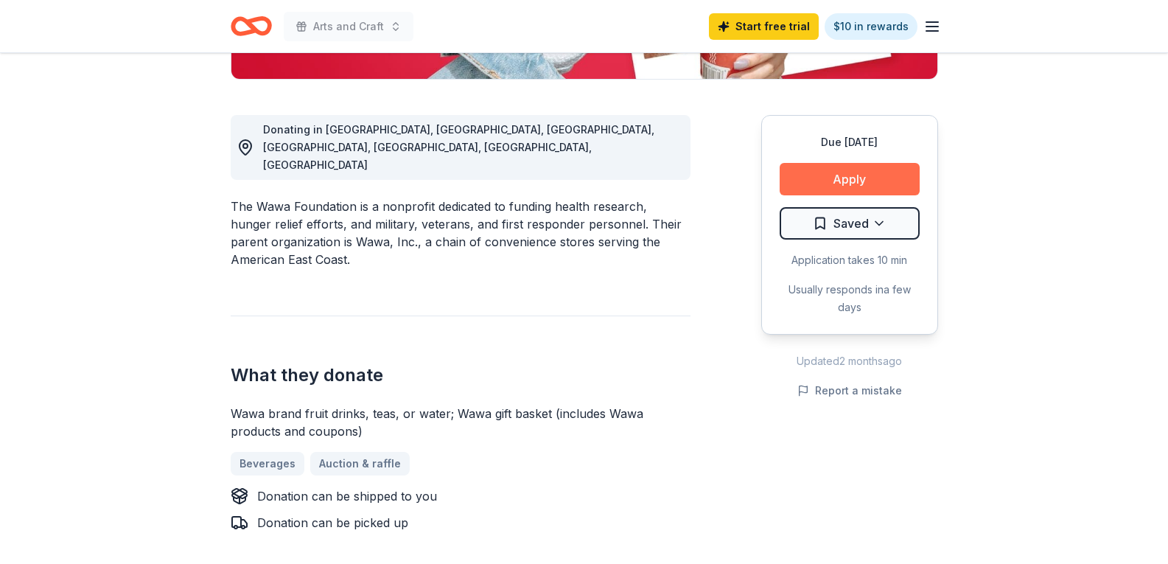
click at [895, 183] on button "Apply" at bounding box center [850, 179] width 140 height 32
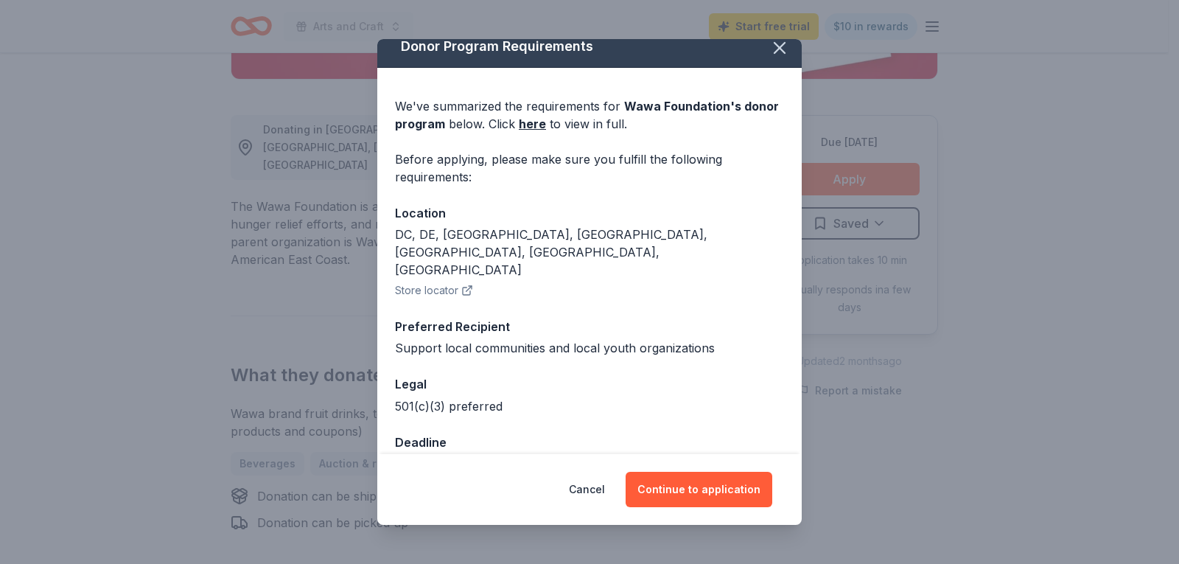
scroll to position [17, 0]
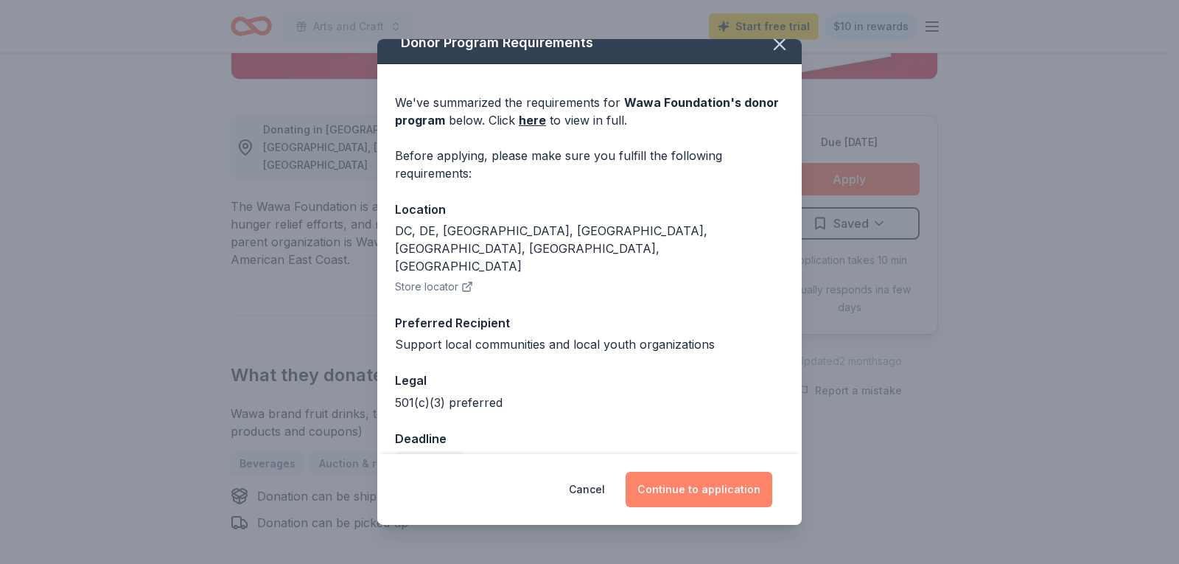
click at [693, 491] on button "Continue to application" at bounding box center [699, 489] width 147 height 35
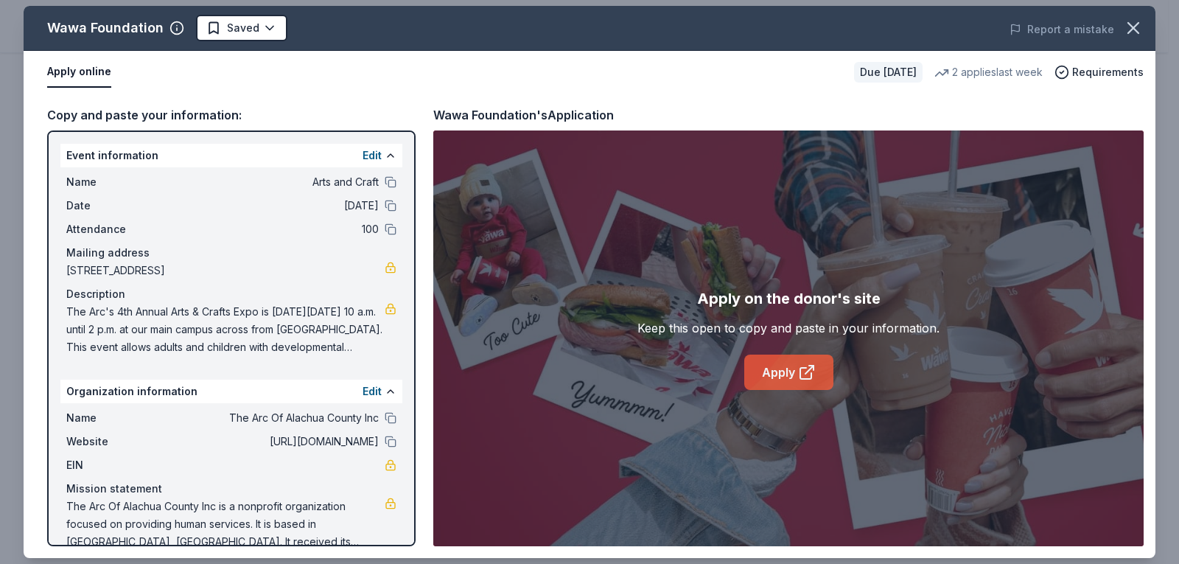
click at [813, 369] on icon at bounding box center [811, 368] width 4 height 4
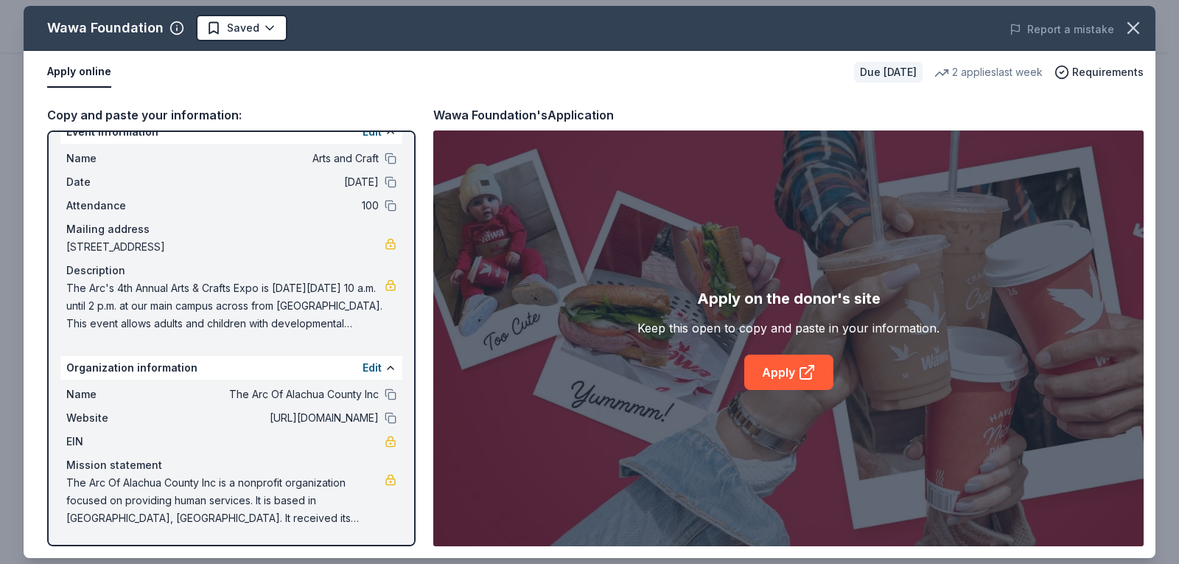
scroll to position [0, 0]
